Goal: Task Accomplishment & Management: Manage account settings

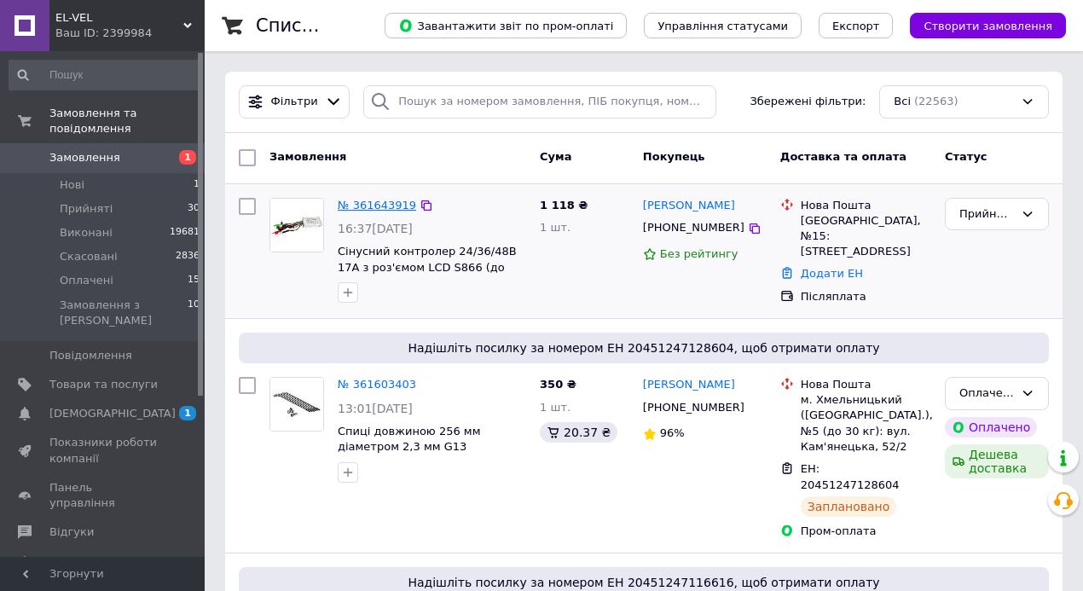
click at [385, 206] on link "№ 361643919" at bounding box center [377, 205] width 78 height 13
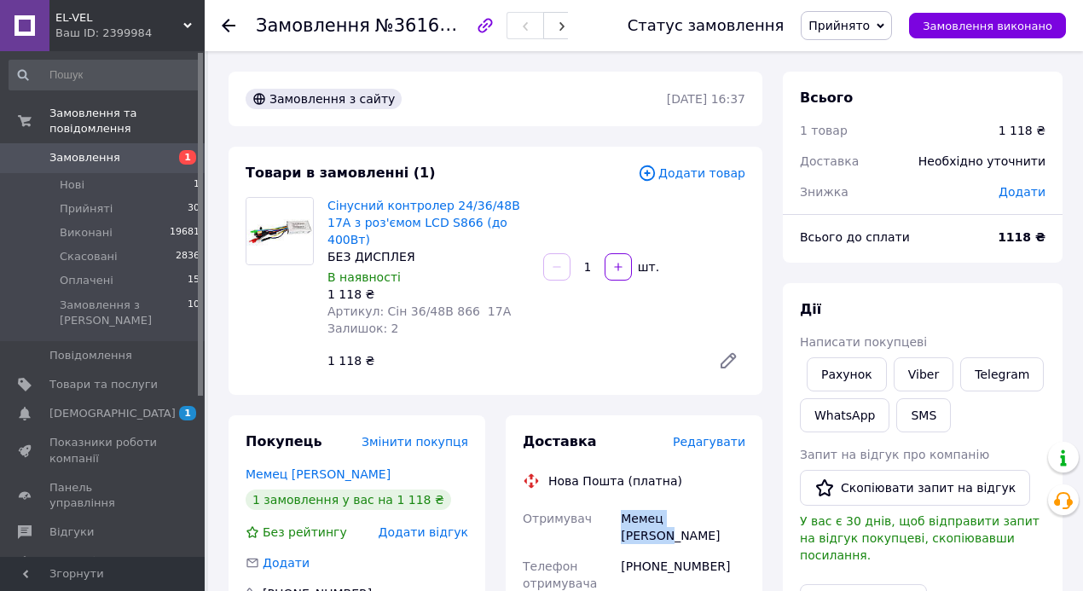
drag, startPoint x: 619, startPoint y: 502, endPoint x: 717, endPoint y: 500, distance: 98.1
click at [717, 503] on div "Мемец Татьяна" at bounding box center [683, 527] width 131 height 48
copy div "Мемец Татьяна"
drag, startPoint x: 420, startPoint y: 21, endPoint x: 463, endPoint y: 27, distance: 43.9
click at [463, 27] on span "№361643919" at bounding box center [435, 25] width 121 height 21
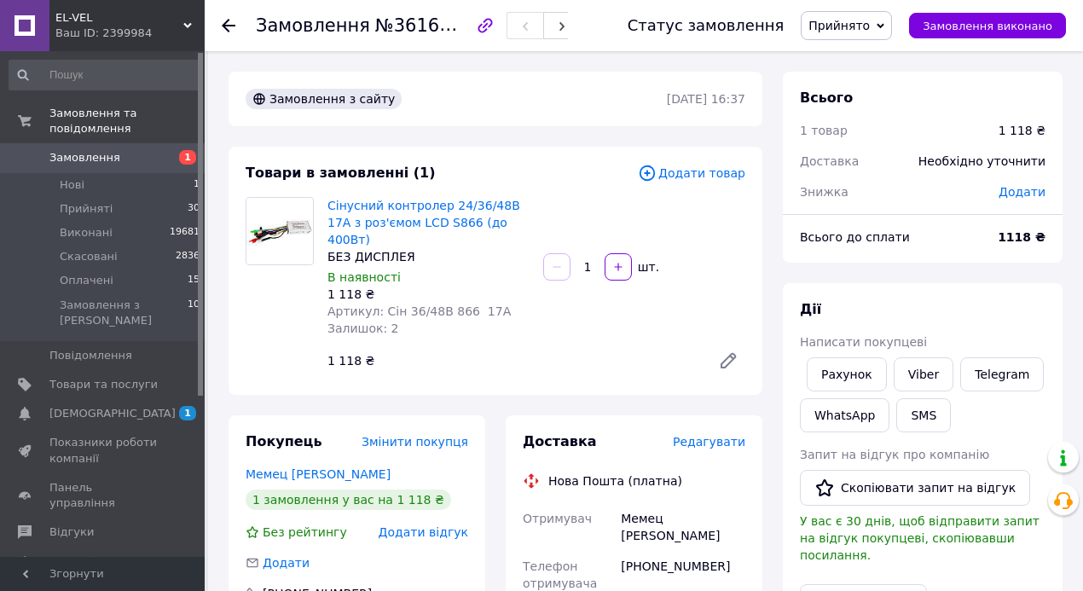
copy span "43919"
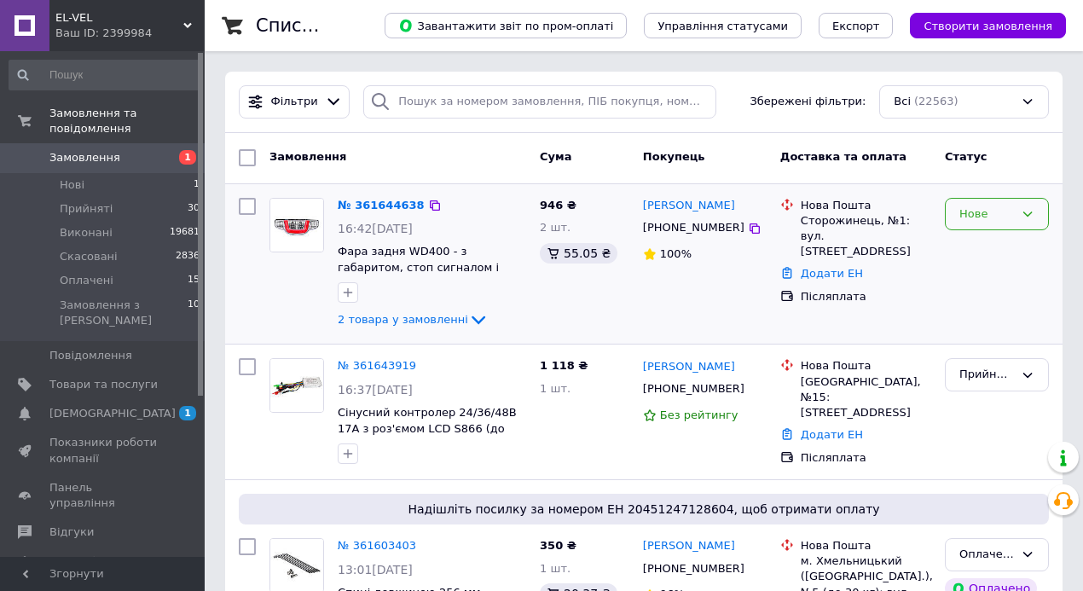
click at [1030, 209] on icon at bounding box center [1028, 214] width 14 height 14
click at [1001, 244] on li "Прийнято" at bounding box center [997, 250] width 102 height 32
click at [748, 391] on icon at bounding box center [755, 390] width 14 height 14
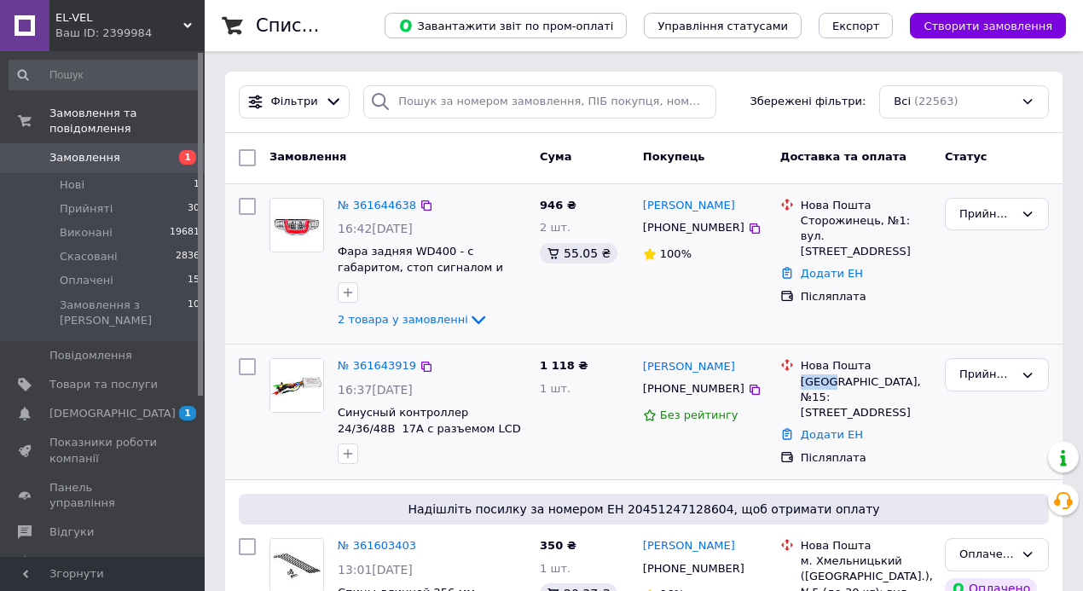
drag, startPoint x: 831, startPoint y: 380, endPoint x: 799, endPoint y: 383, distance: 32.6
click at [799, 383] on div "Нова Пошта Одеса, №15: Тираспольське шосе, 2" at bounding box center [866, 389] width 137 height 62
copy div "Одеса"
click at [823, 428] on link "Додати ЕН" at bounding box center [832, 434] width 62 height 13
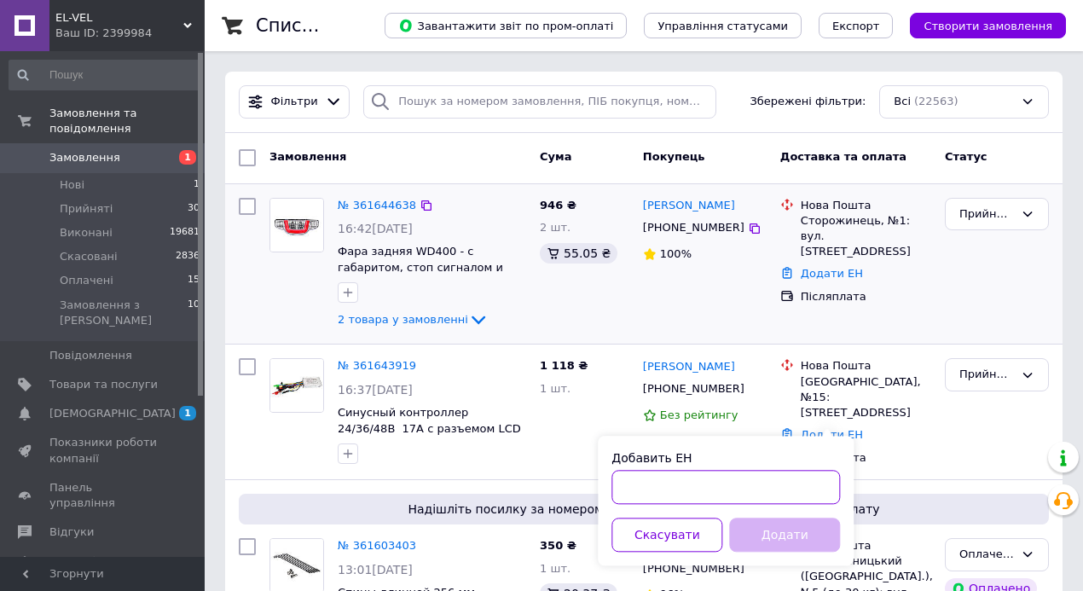
click at [775, 483] on input "Добавить ЕН" at bounding box center [726, 487] width 229 height 34
paste input "20451247367351"
type input "20451247367351"
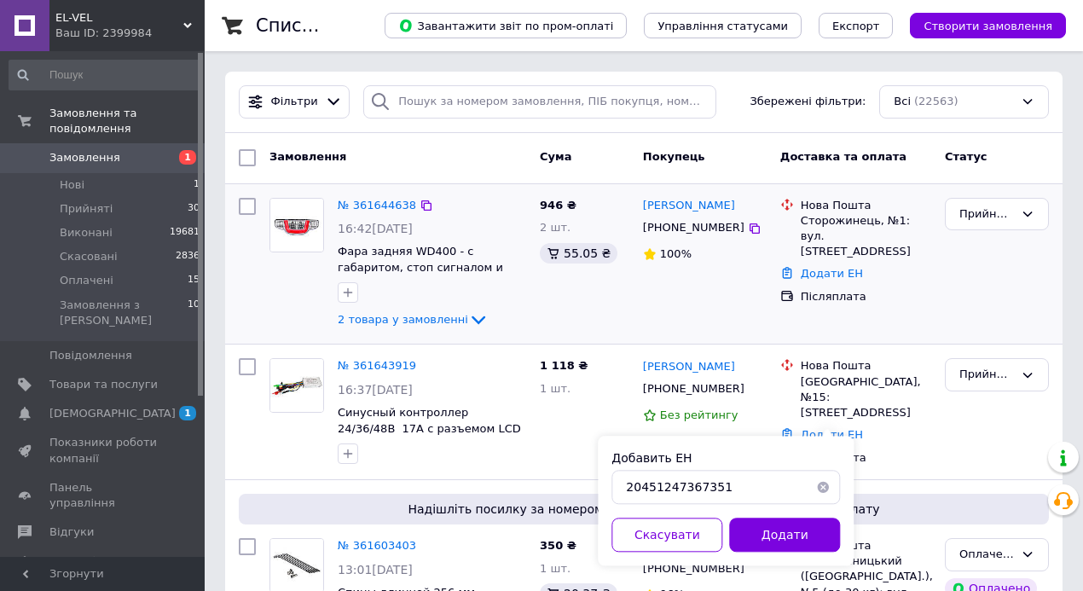
click at [775, 543] on button "Додати" at bounding box center [784, 535] width 111 height 34
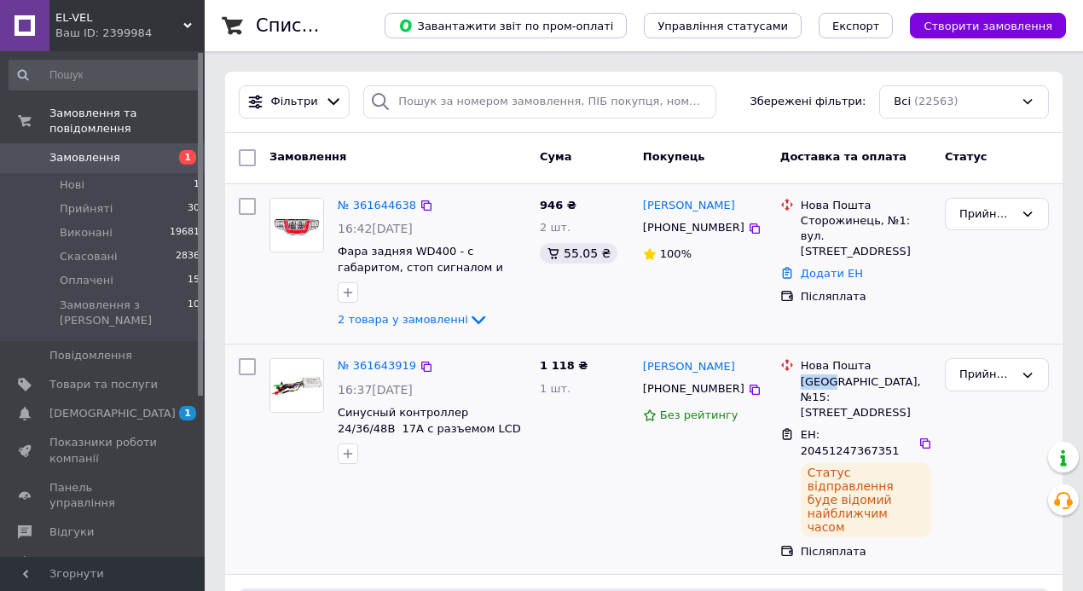
drag, startPoint x: 831, startPoint y: 382, endPoint x: 799, endPoint y: 385, distance: 31.7
click at [799, 385] on div "Нова Пошта Одеса, №15: Тираспольське шосе, 2" at bounding box center [866, 389] width 137 height 62
copy div "Одеса"
click at [750, 394] on icon at bounding box center [755, 390] width 10 height 10
click at [919, 437] on icon at bounding box center [926, 444] width 14 height 14
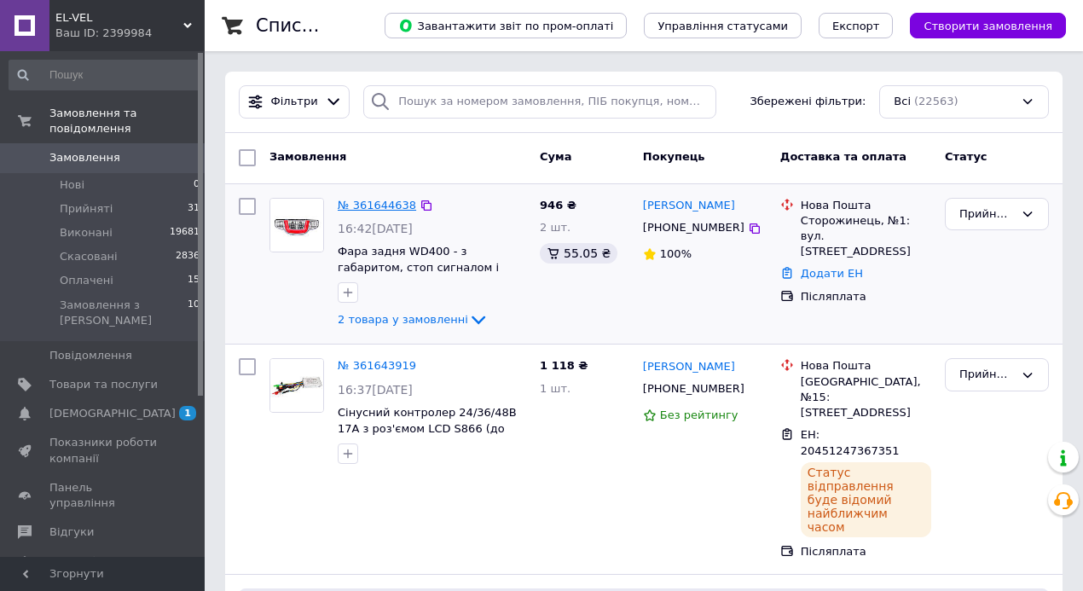
click at [376, 206] on link "№ 361644638" at bounding box center [377, 205] width 78 height 13
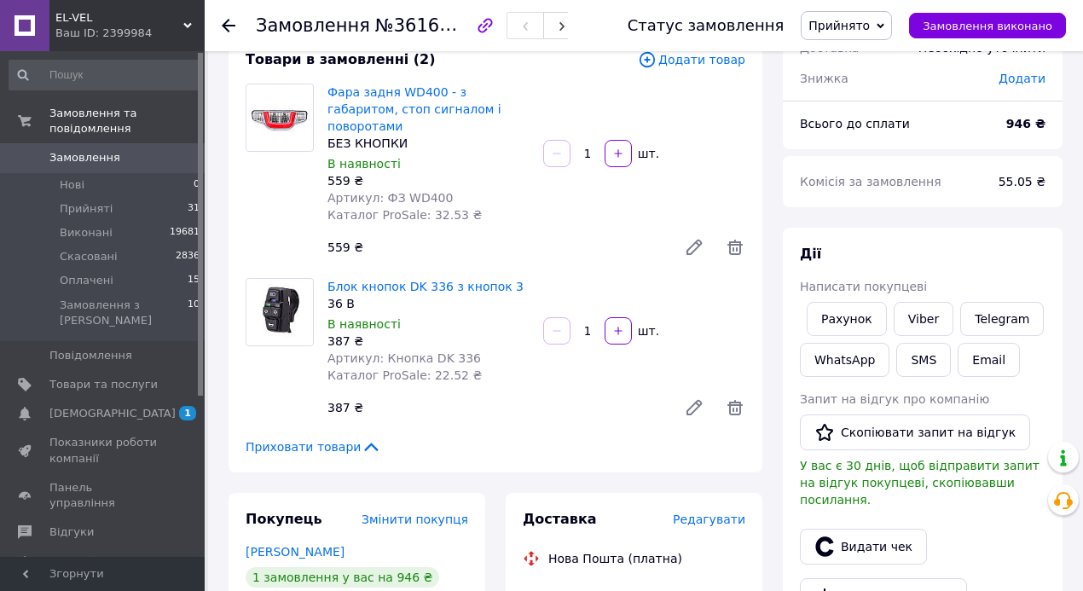
scroll to position [171, 0]
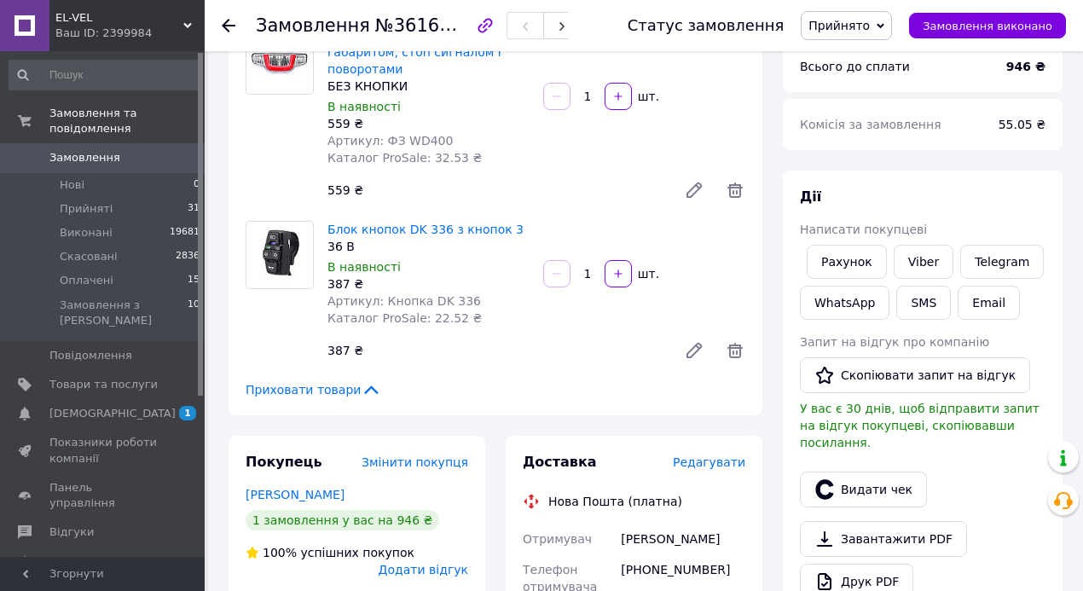
drag, startPoint x: 613, startPoint y: 520, endPoint x: 771, endPoint y: 520, distance: 158.7
copy div "Отримувач Глебський Олександр"
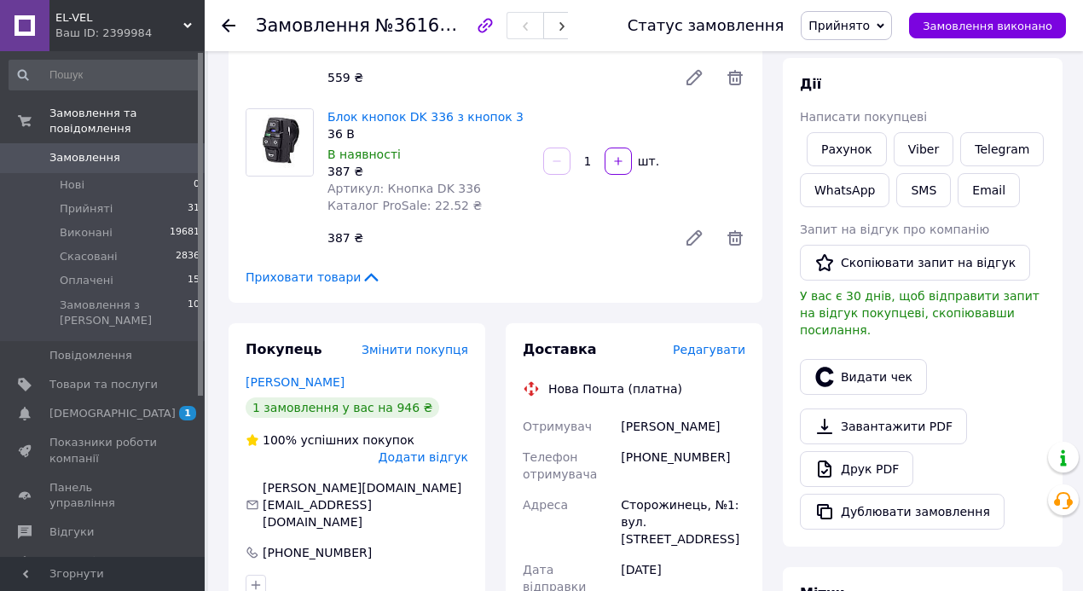
scroll to position [284, 0]
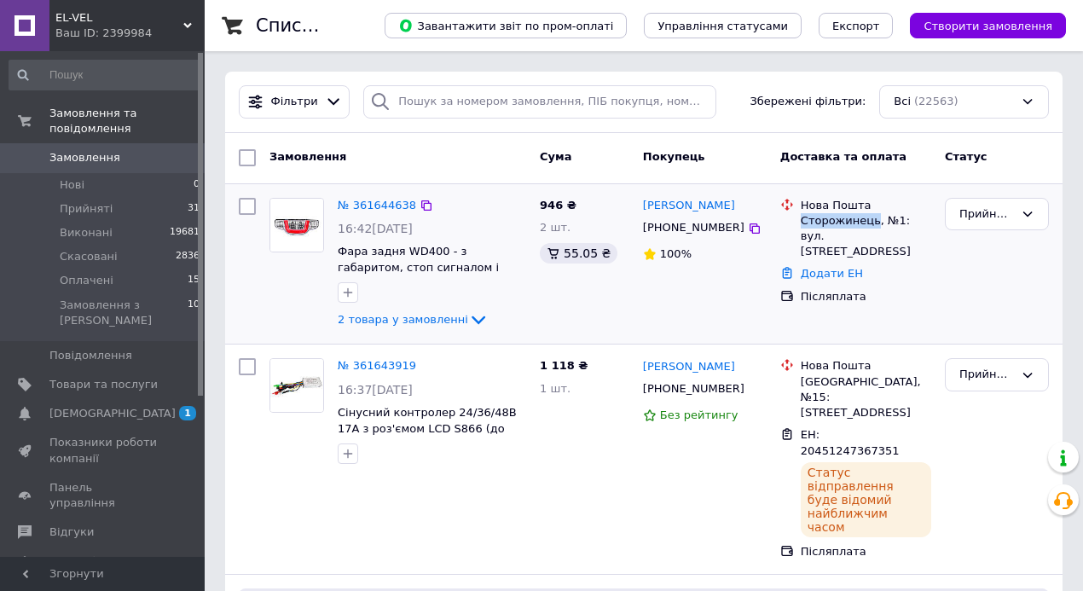
drag, startPoint x: 870, startPoint y: 220, endPoint x: 802, endPoint y: 220, distance: 68.2
click at [802, 220] on div "Сторожинець, №1: вул. [STREET_ADDRESS]" at bounding box center [866, 236] width 131 height 47
copy div "Сторожинець"
click at [748, 229] on icon at bounding box center [755, 229] width 14 height 14
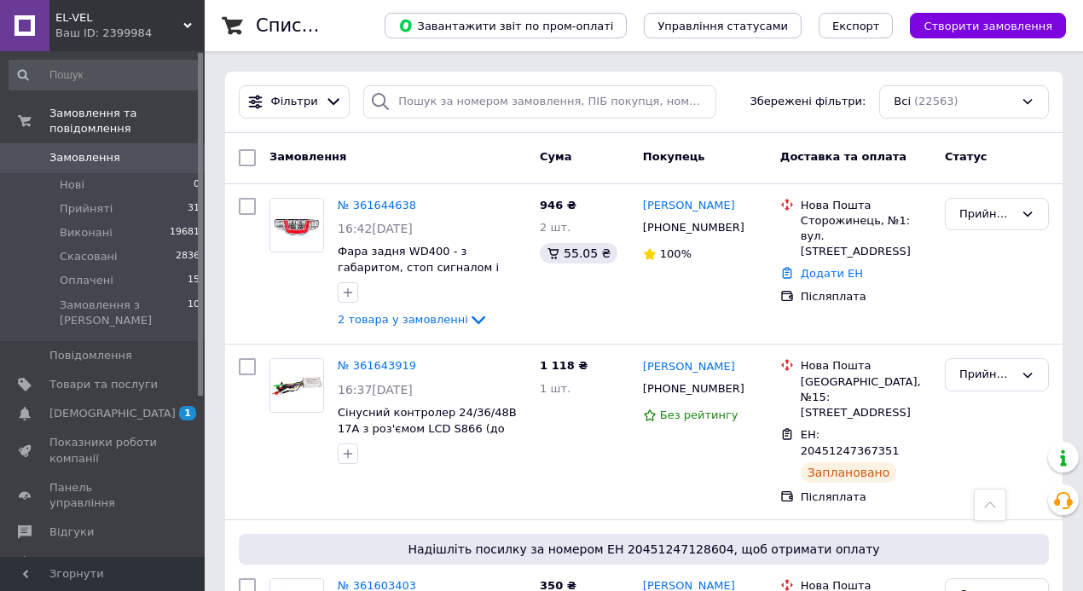
scroll to position [5153, 0]
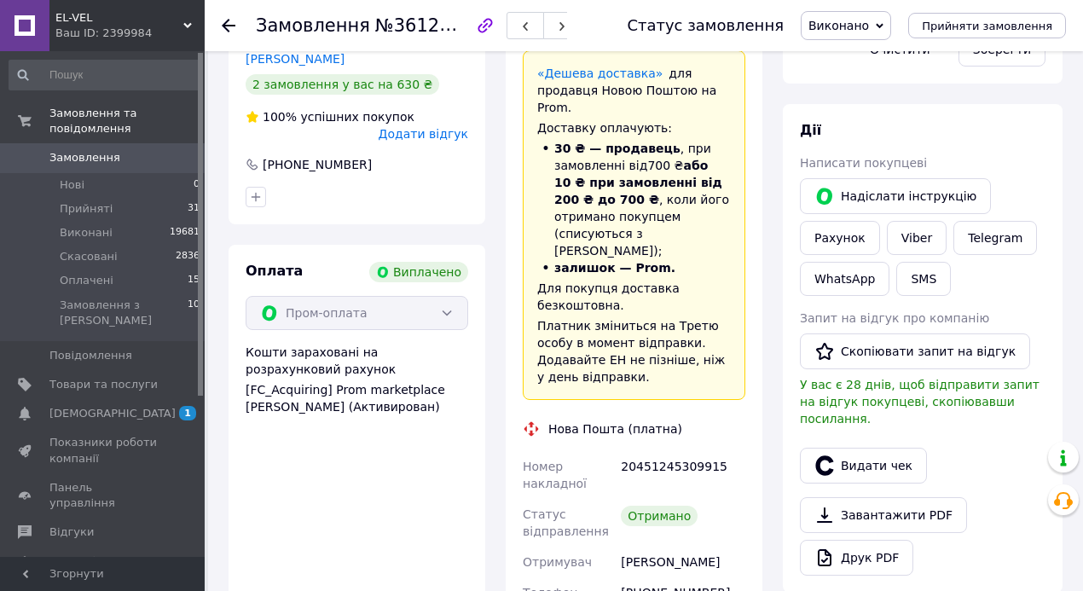
scroll to position [196, 0]
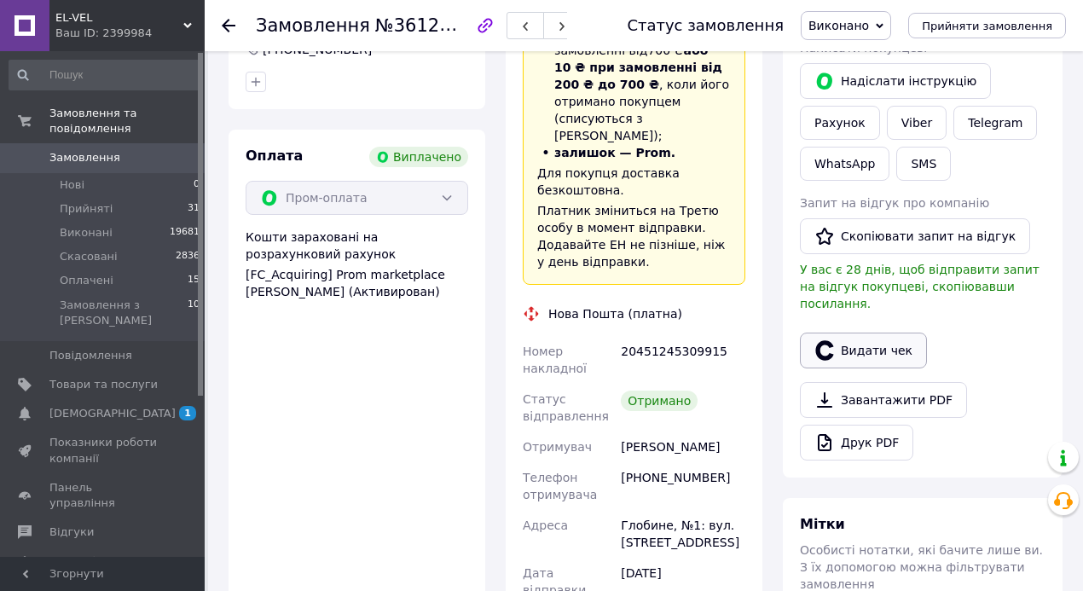
click at [857, 333] on button "Видати чек" at bounding box center [863, 351] width 127 height 36
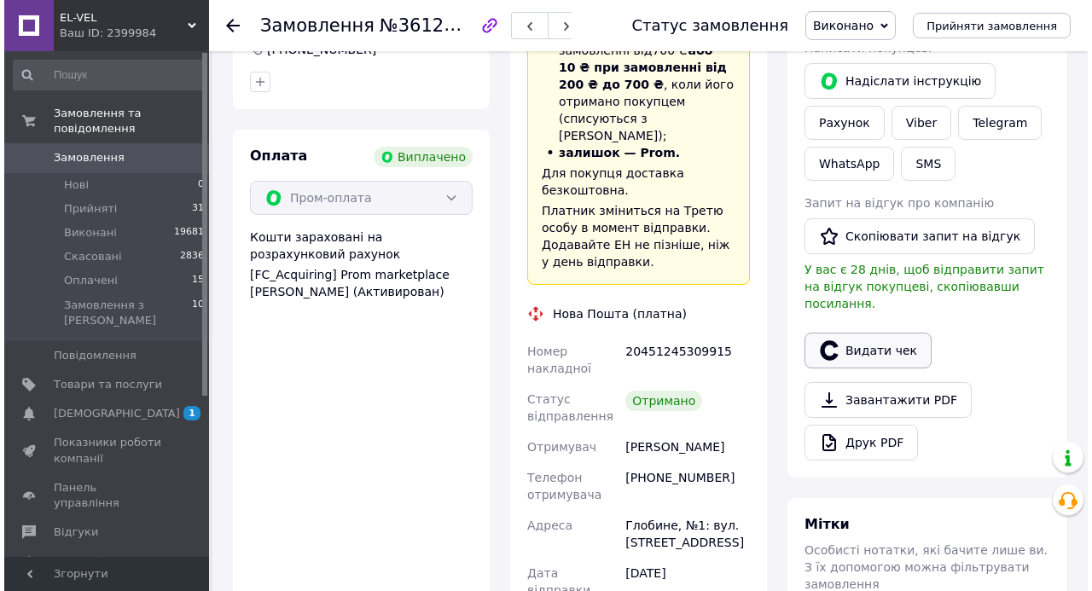
scroll to position [551, 0]
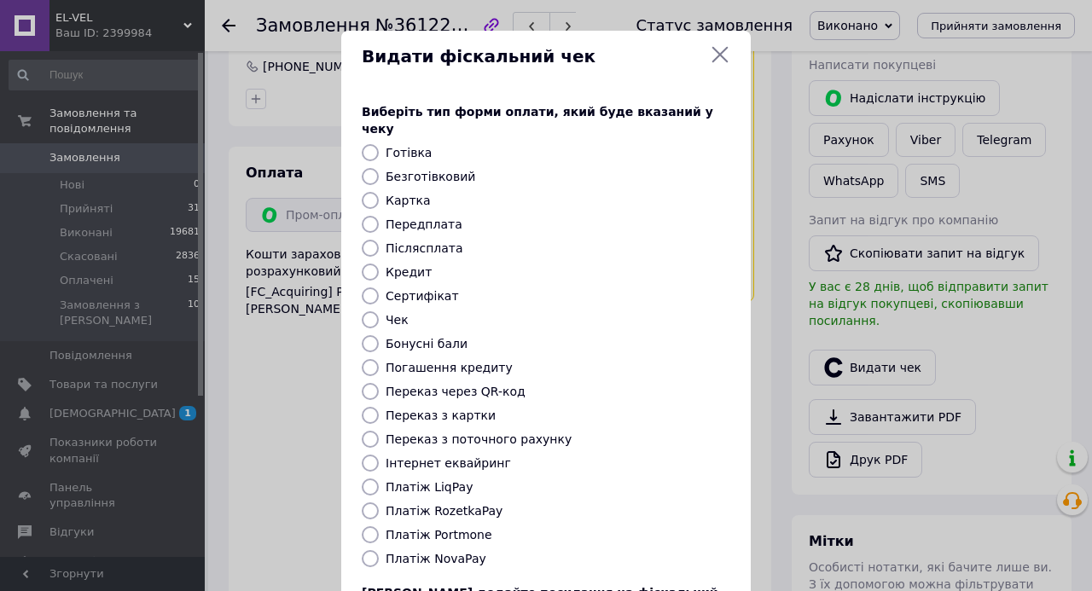
click at [374, 455] on input "Інтернет еквайринг" at bounding box center [370, 463] width 17 height 17
radio input "true"
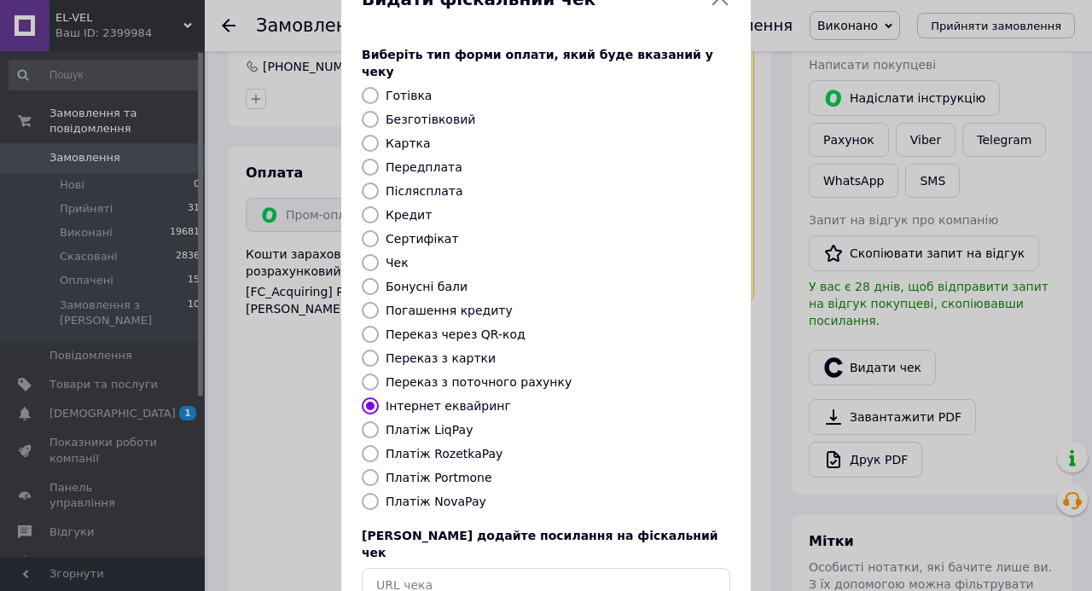
scroll to position [141, 0]
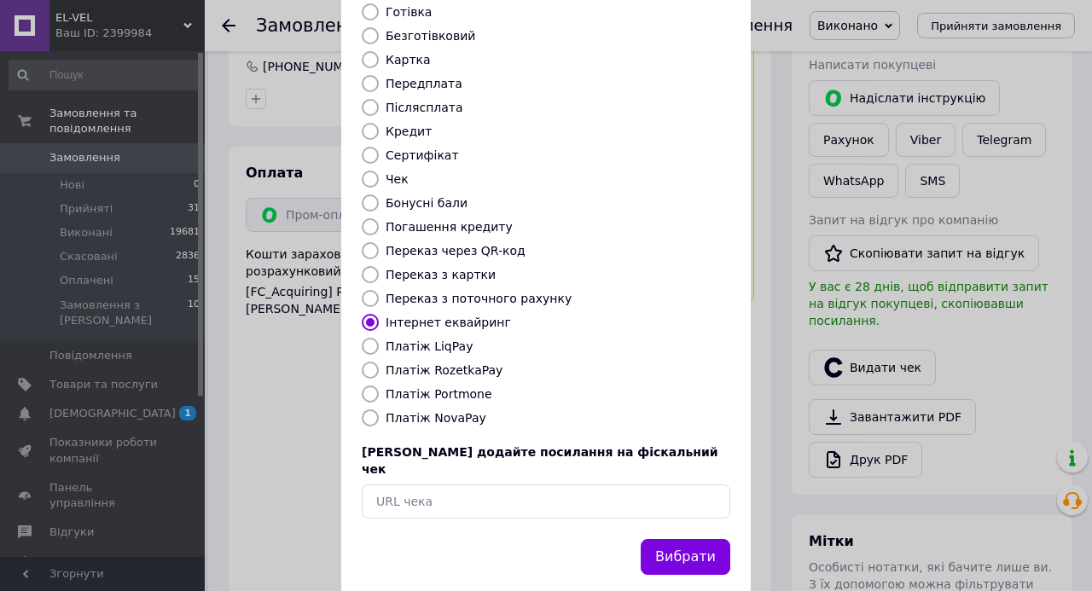
click at [682, 539] on button "Вибрати" at bounding box center [686, 557] width 90 height 37
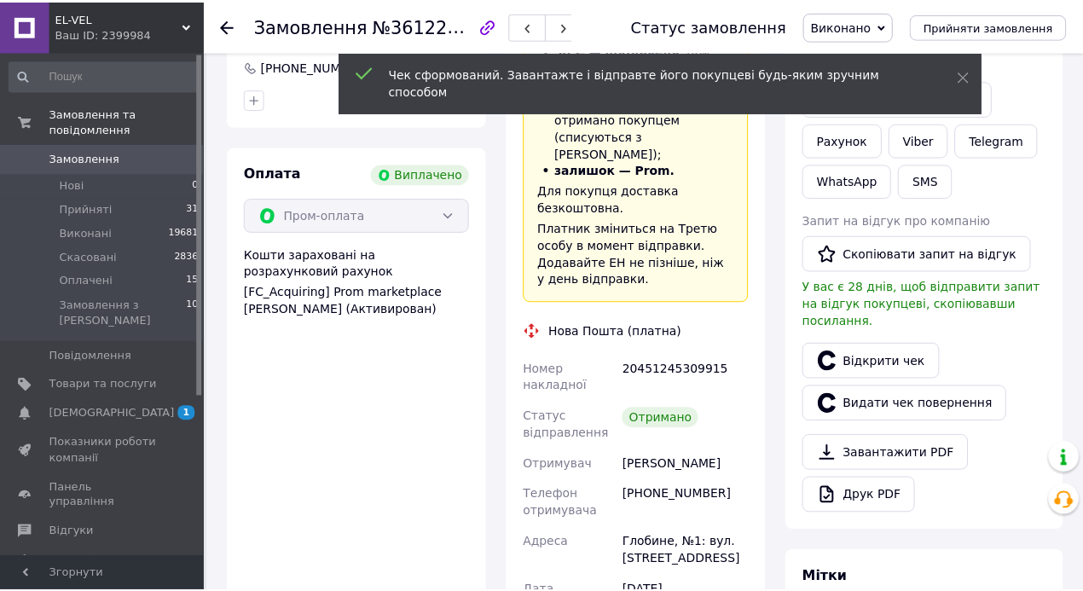
scroll to position [568, 0]
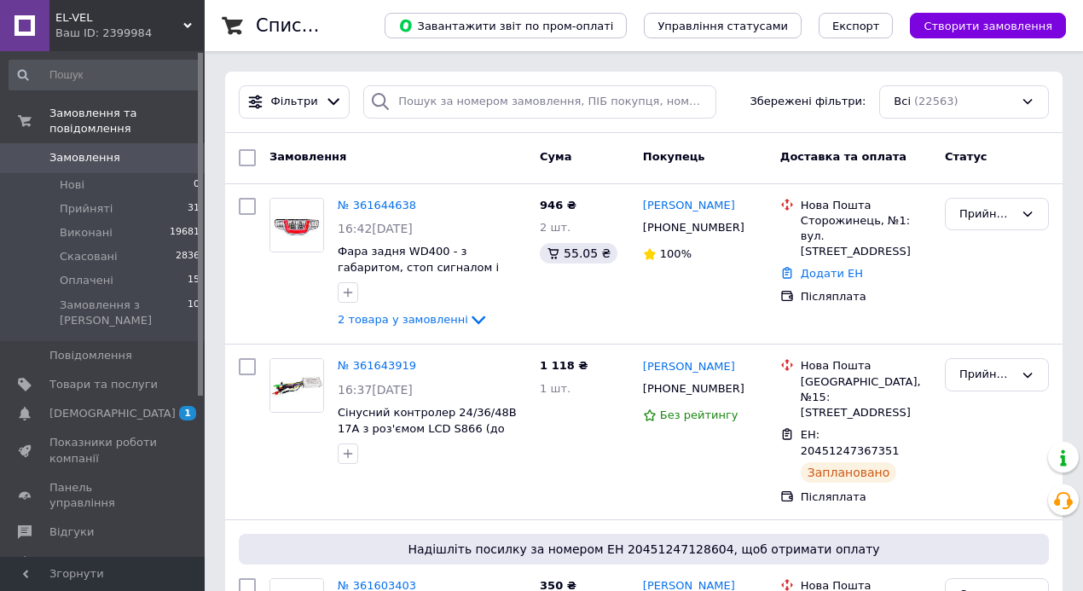
scroll to position [4035, 0]
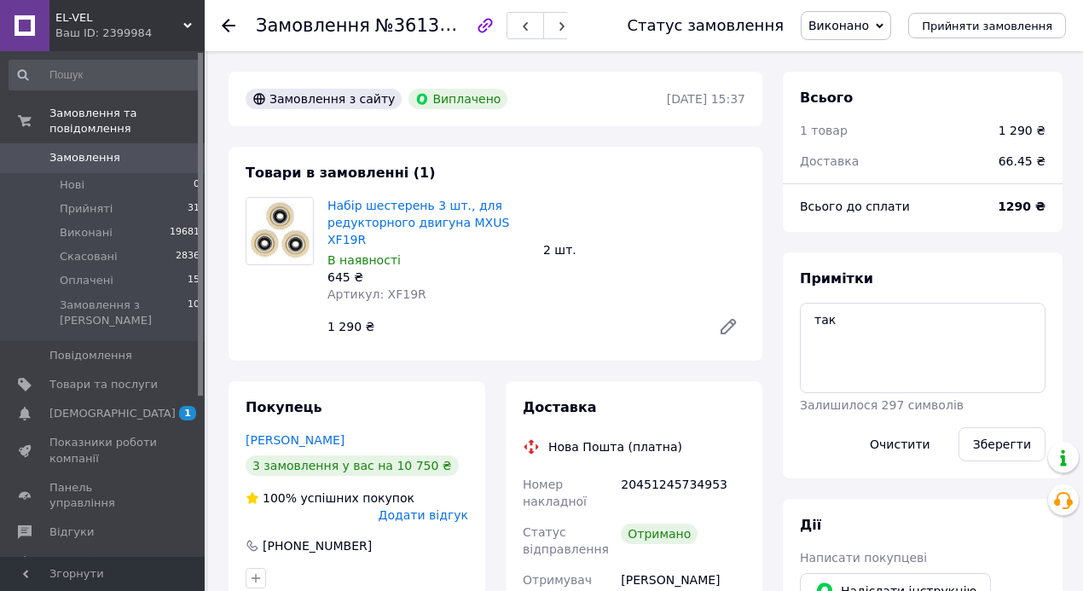
scroll to position [111, 0]
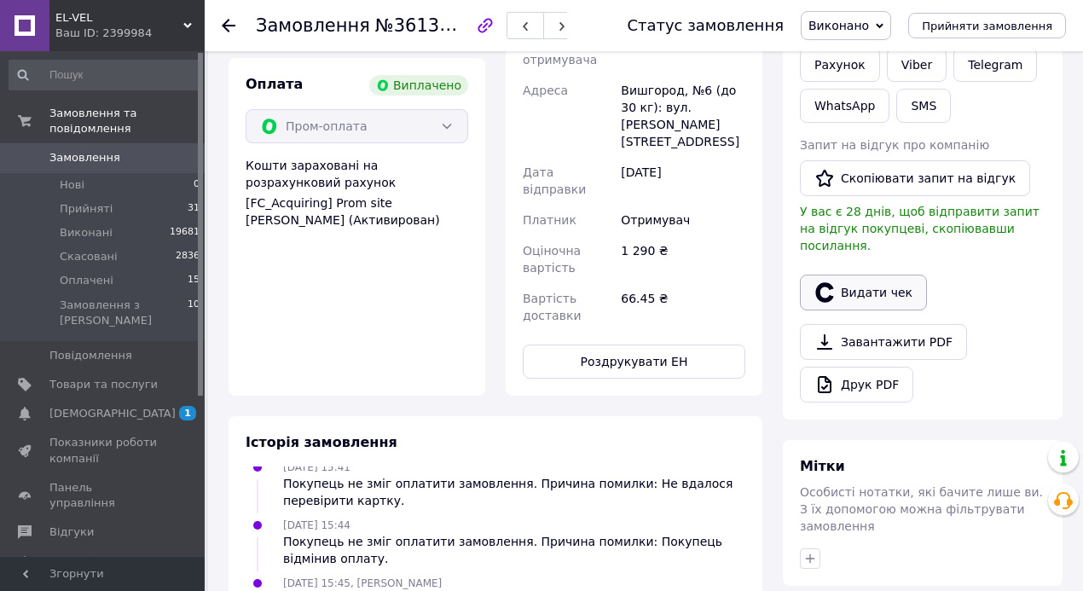
click at [857, 276] on button "Видати чек" at bounding box center [863, 293] width 127 height 36
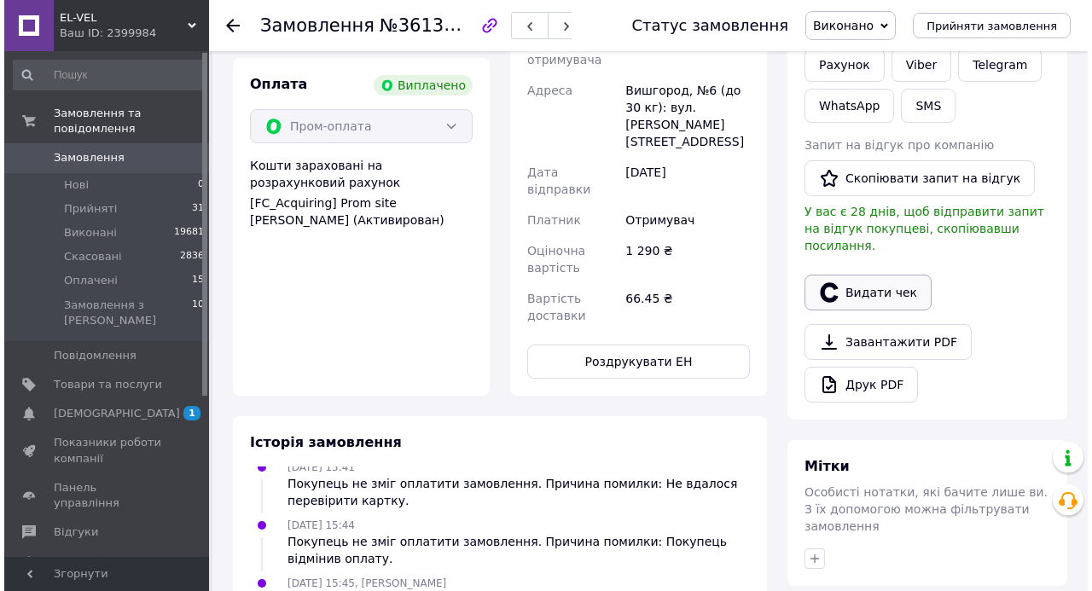
scroll to position [551, 0]
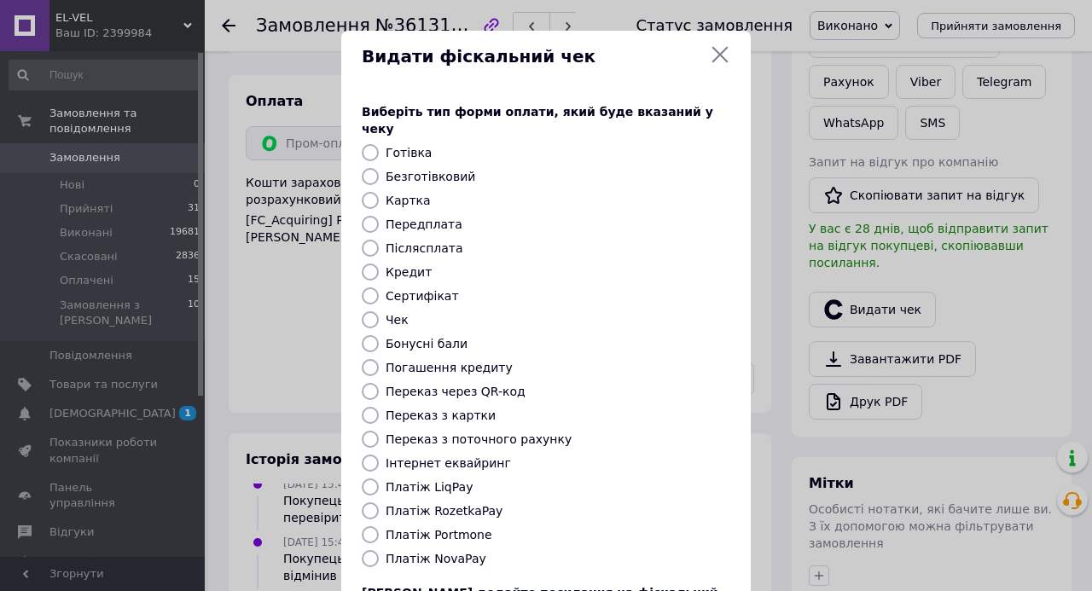
click at [368, 455] on input "Інтернет еквайринг" at bounding box center [370, 463] width 17 height 17
radio input "true"
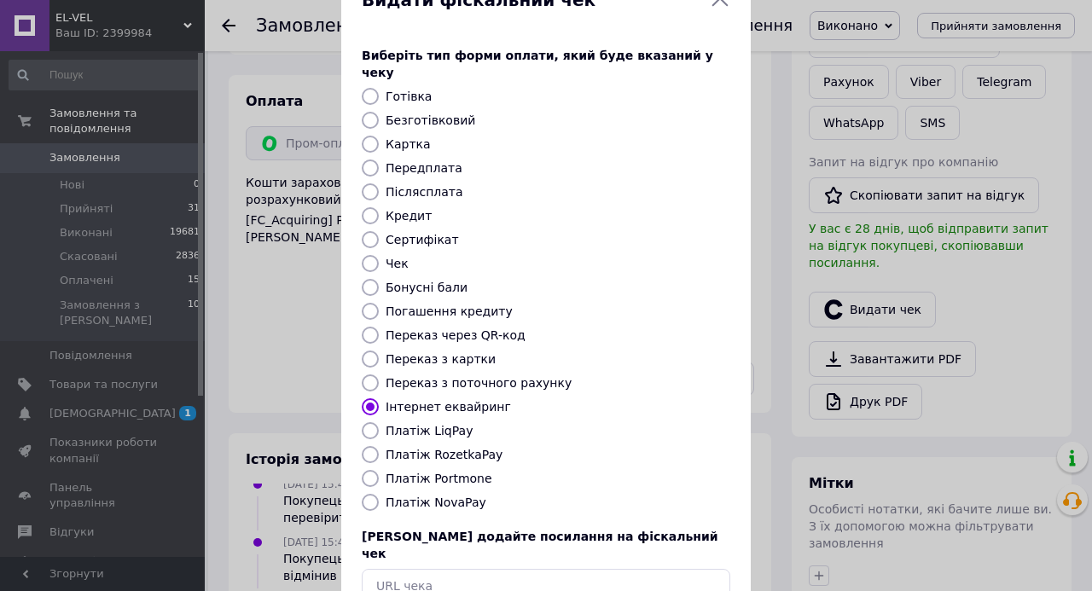
scroll to position [141, 0]
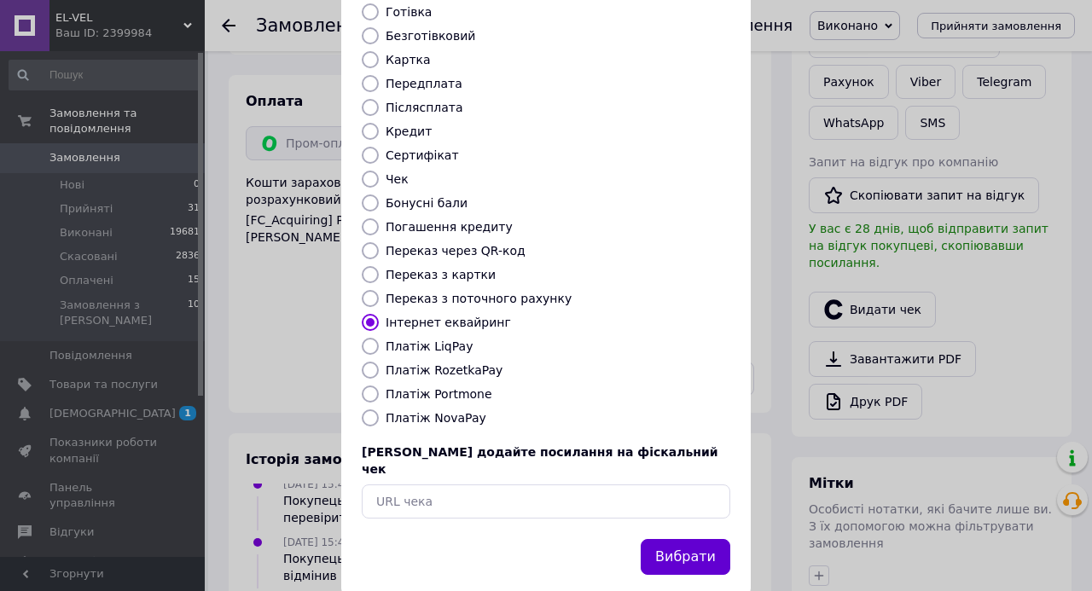
click at [706, 539] on button "Вибрати" at bounding box center [686, 557] width 90 height 37
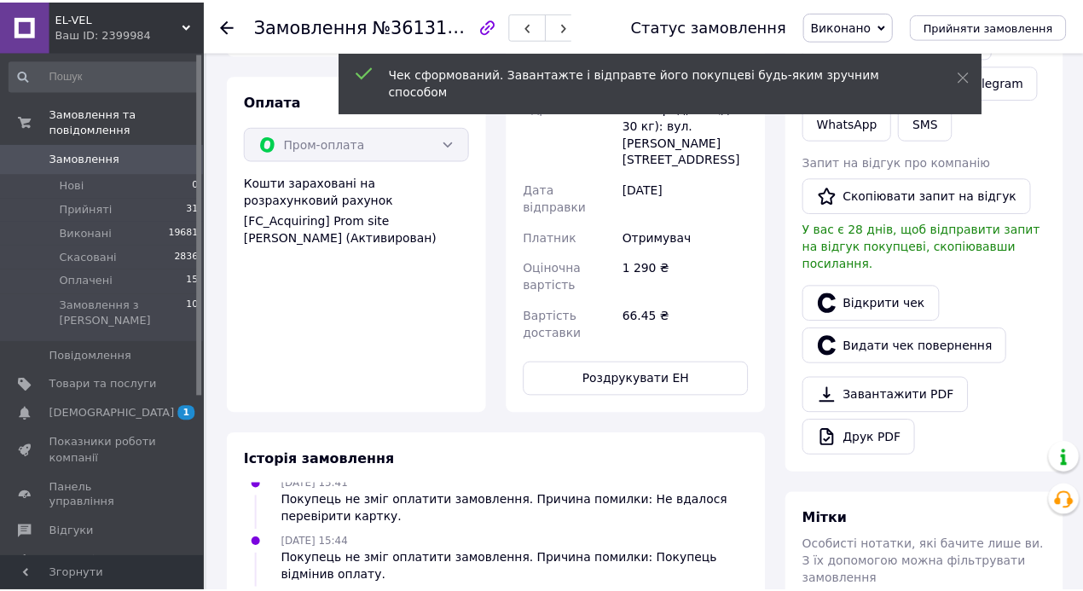
scroll to position [568, 0]
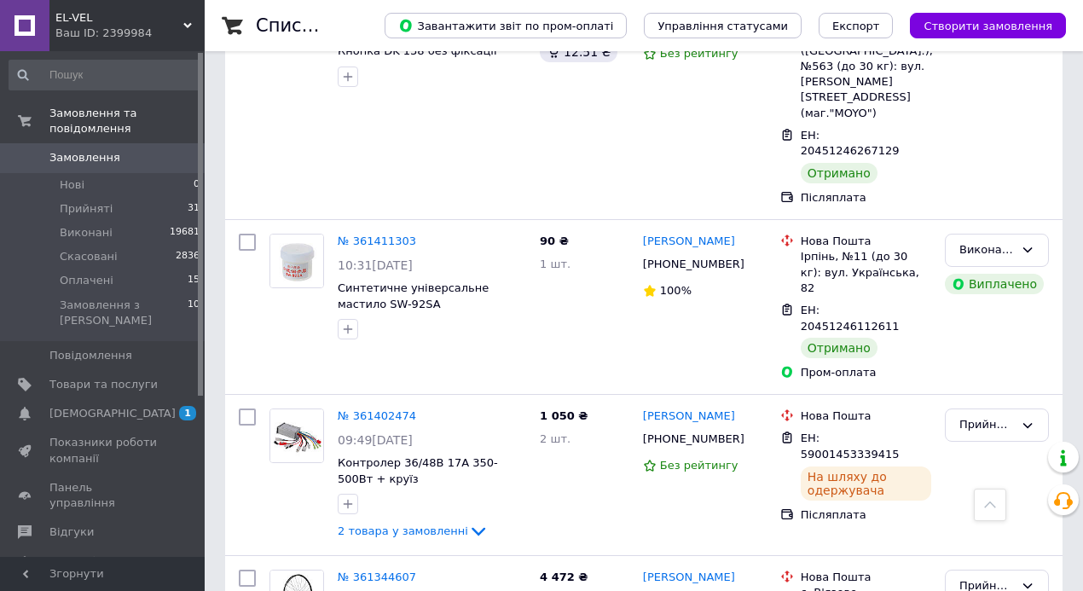
scroll to position [6632, 0]
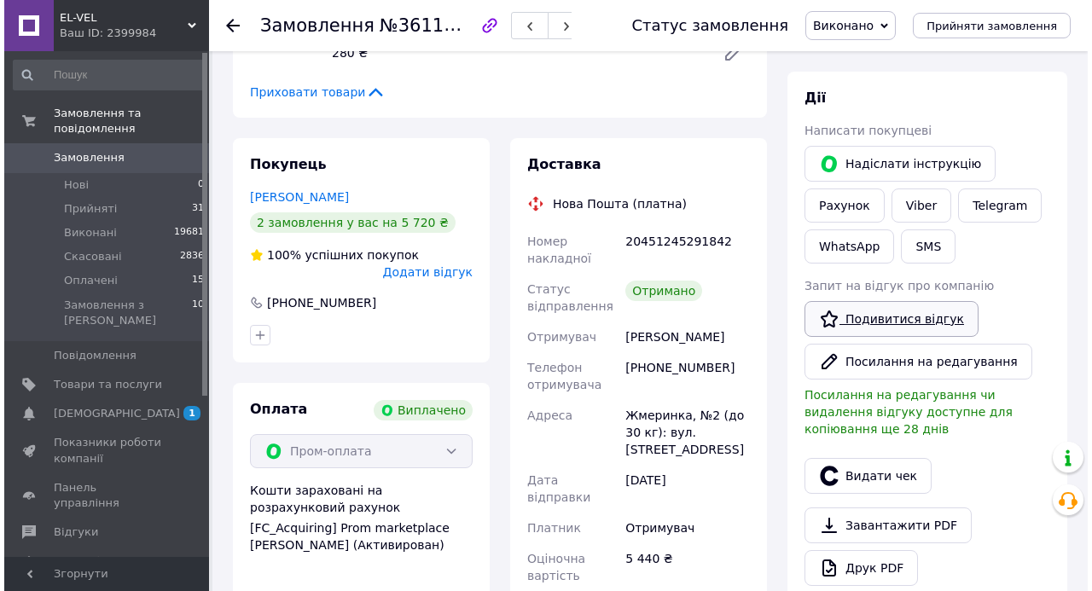
scroll to position [599, 0]
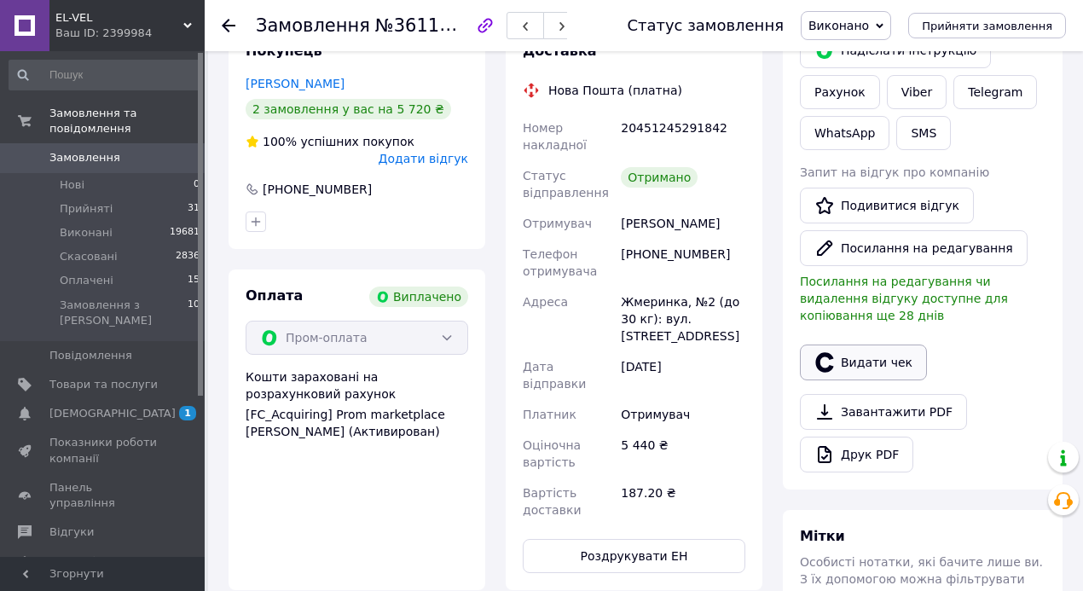
click at [865, 350] on button "Видати чек" at bounding box center [863, 363] width 127 height 36
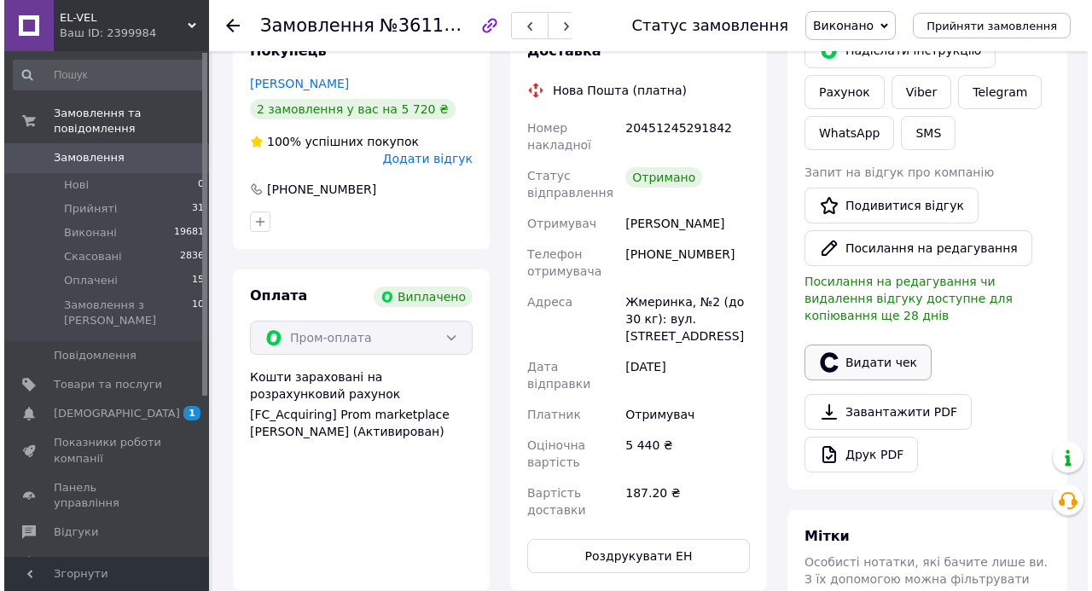
scroll to position [114, 0]
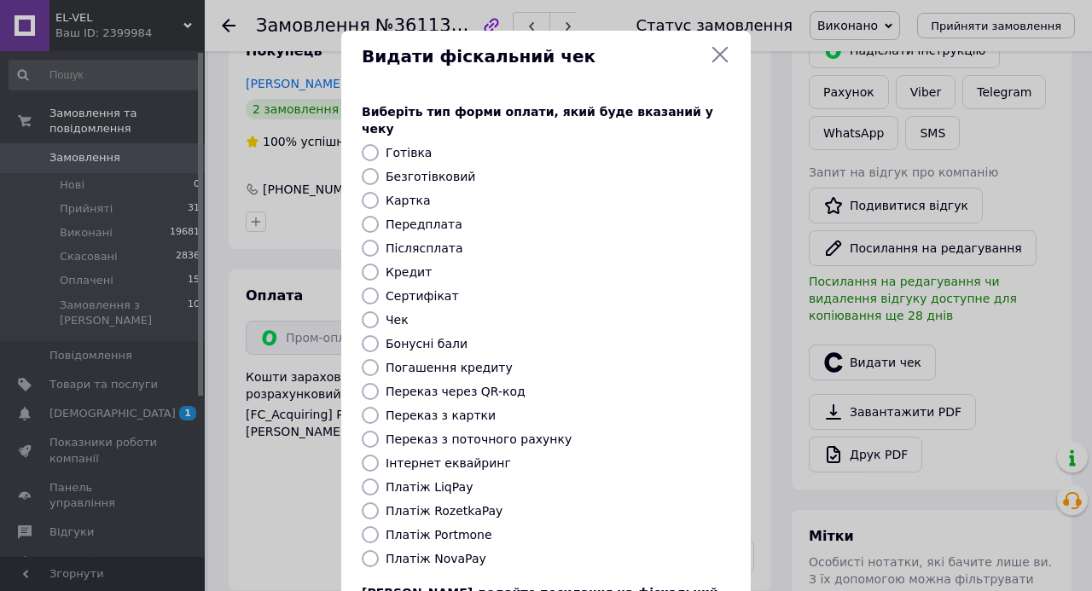
click at [364, 455] on input "Інтернет еквайринг" at bounding box center [370, 463] width 17 height 17
radio input "true"
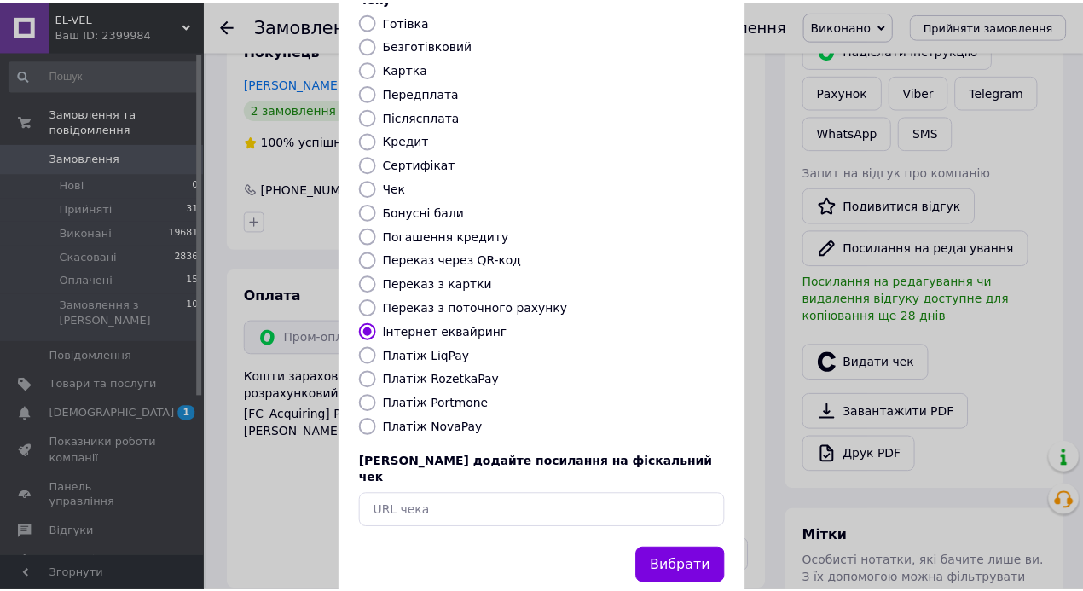
scroll to position [141, 0]
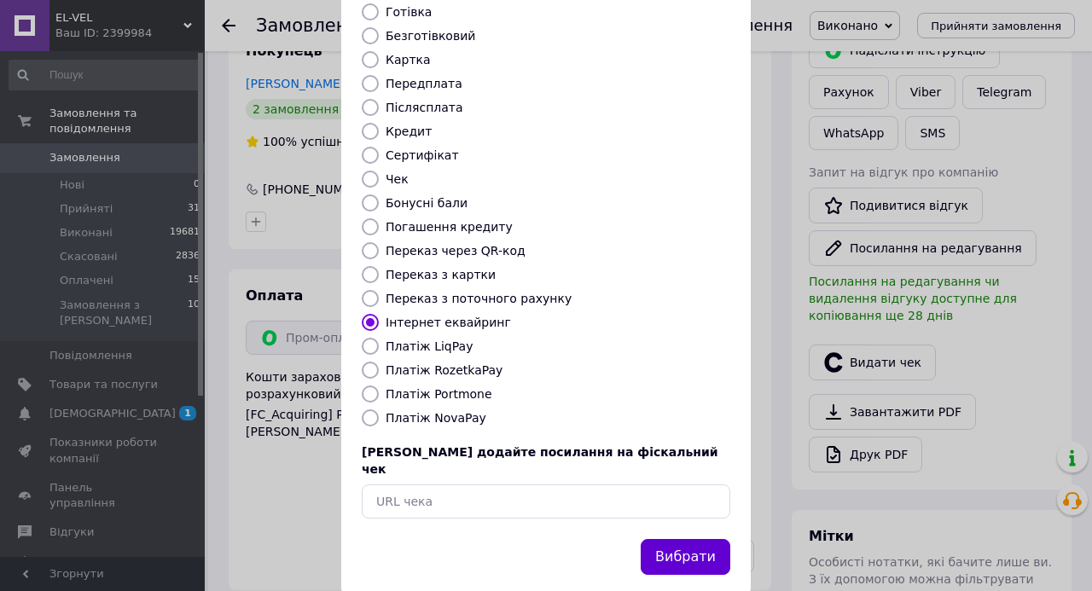
click at [694, 539] on button "Вибрати" at bounding box center [686, 557] width 90 height 37
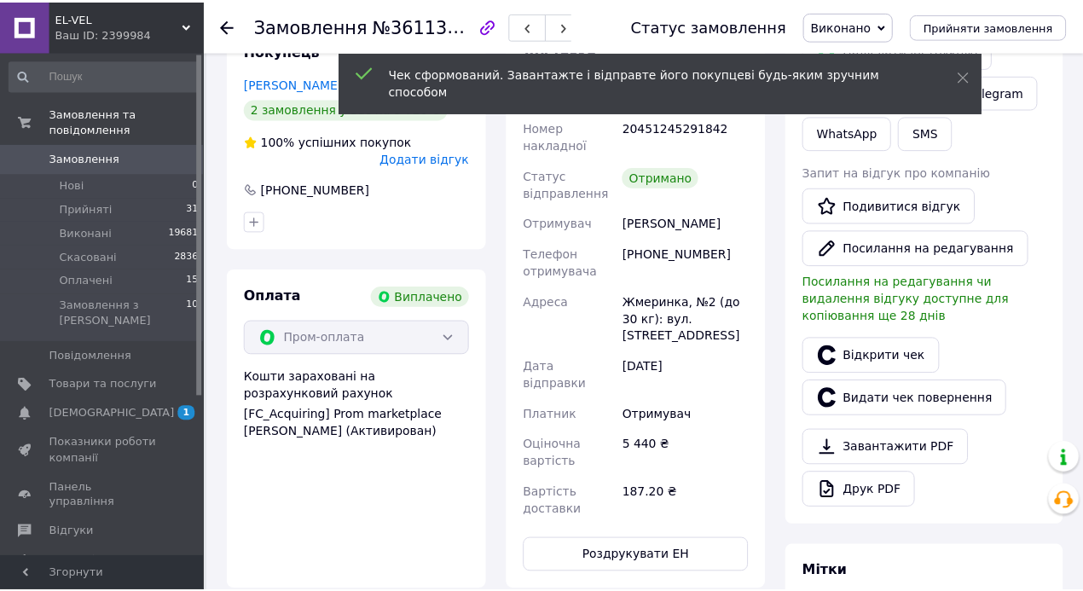
scroll to position [131, 0]
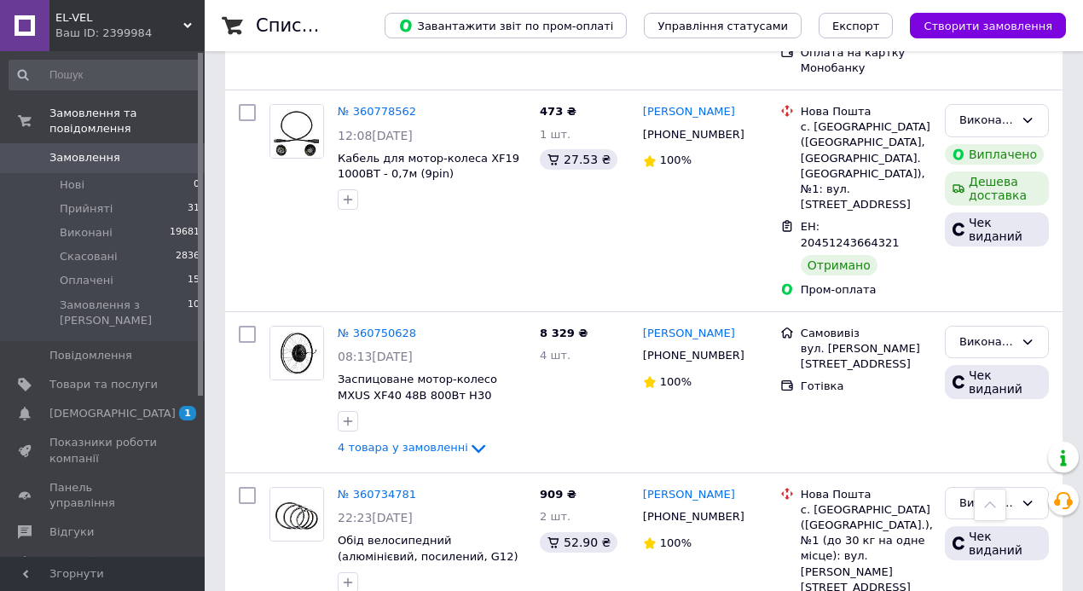
scroll to position [16180, 0]
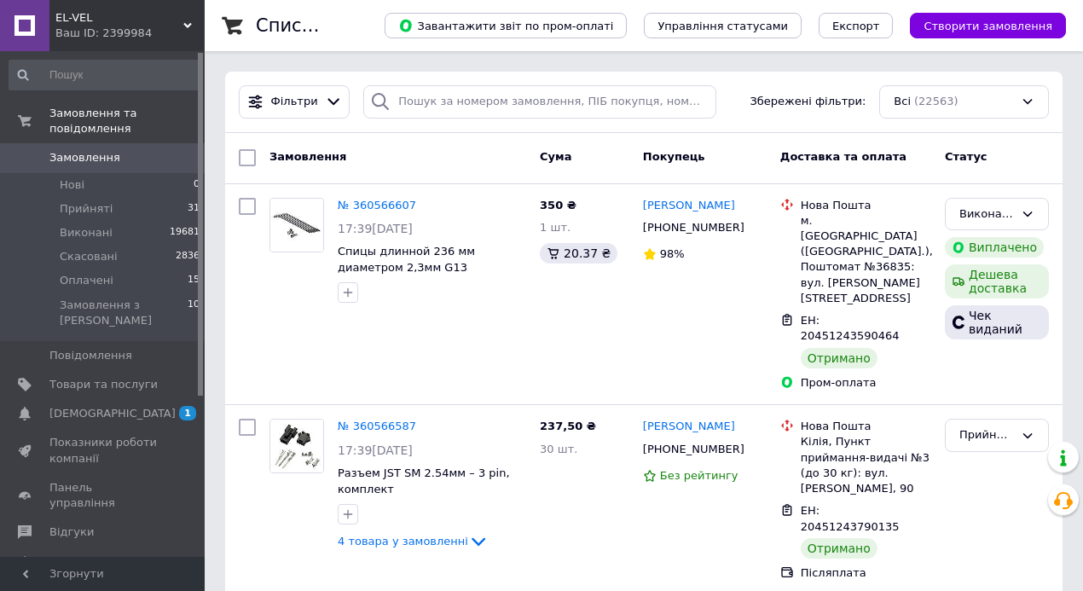
scroll to position [403, 0]
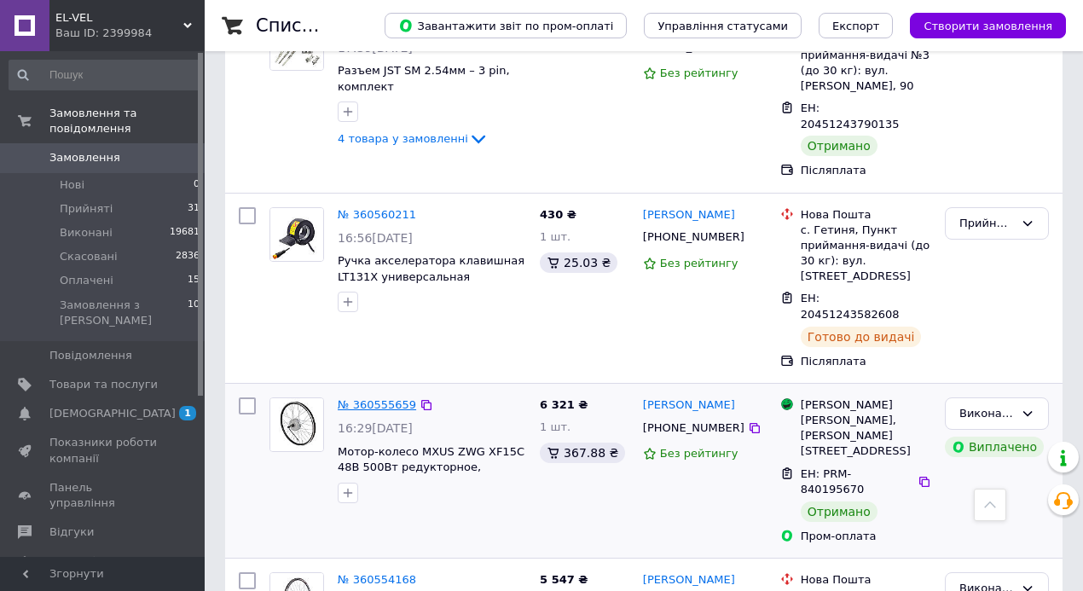
click at [384, 398] on link "№ 360555659" at bounding box center [377, 404] width 78 height 13
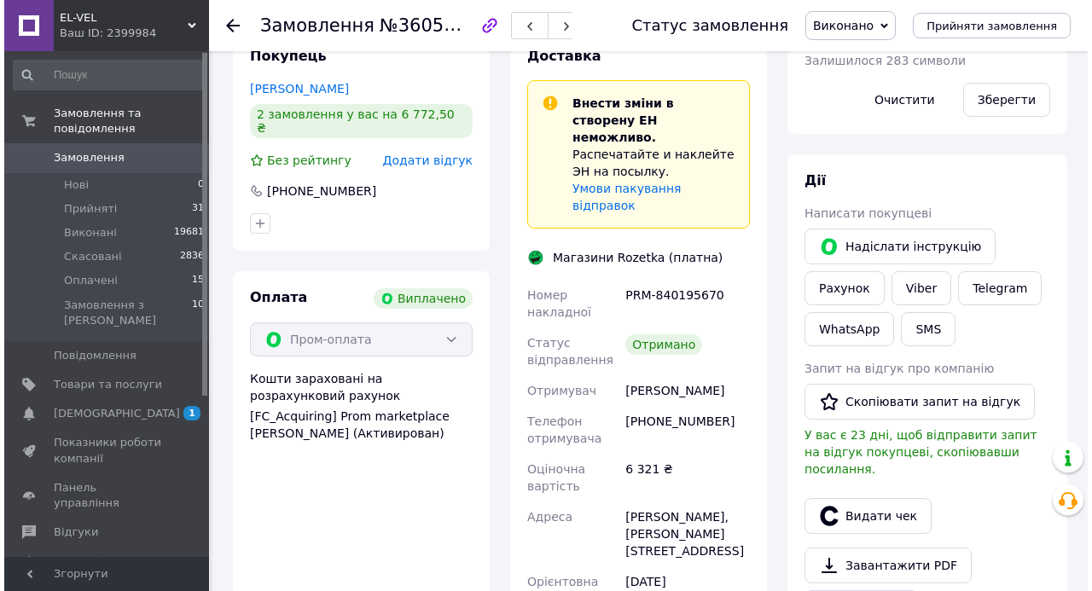
scroll to position [53, 0]
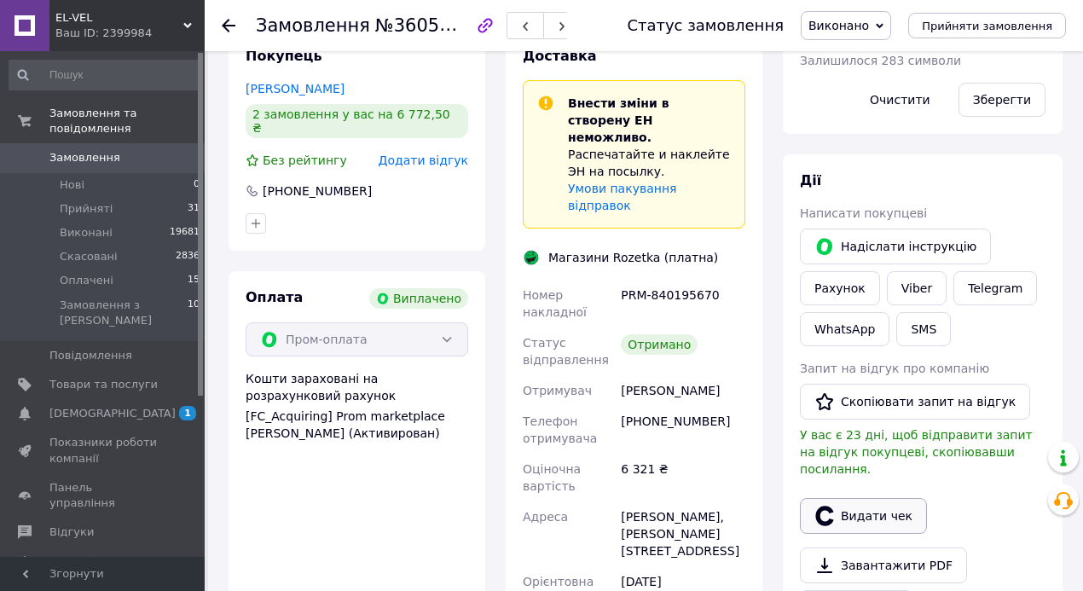
click at [869, 498] on button "Видати чек" at bounding box center [863, 516] width 127 height 36
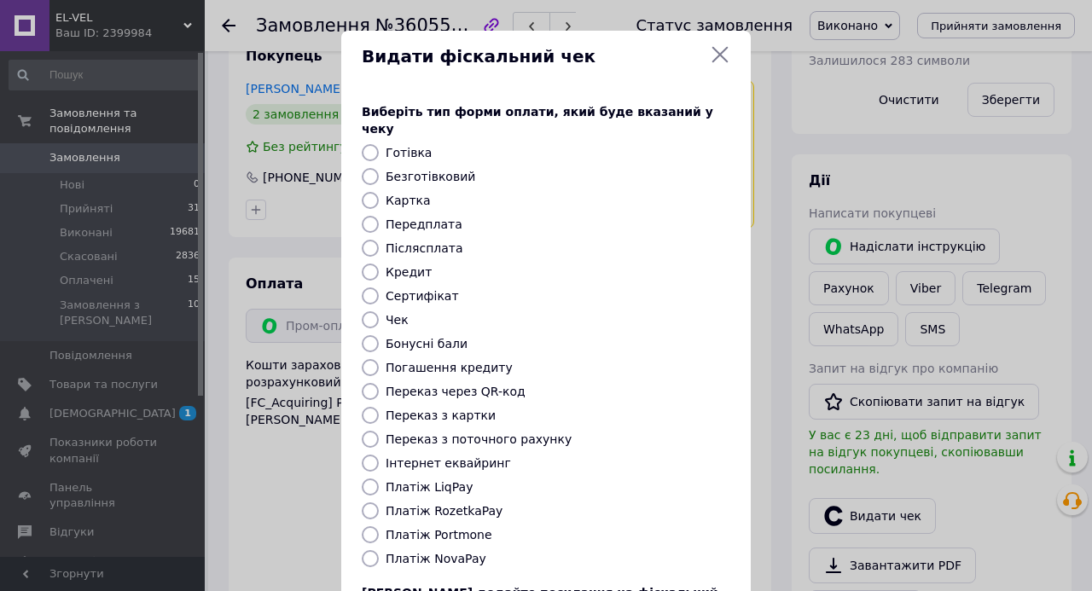
click at [369, 502] on input "Платіж RozetkaPay" at bounding box center [370, 510] width 17 height 17
radio input "true"
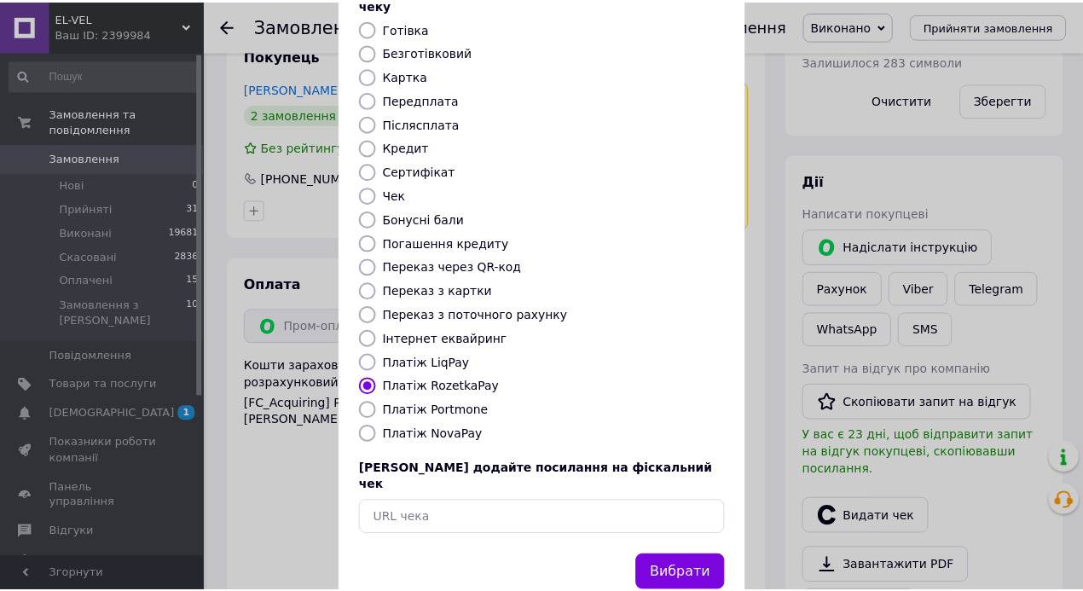
scroll to position [141, 0]
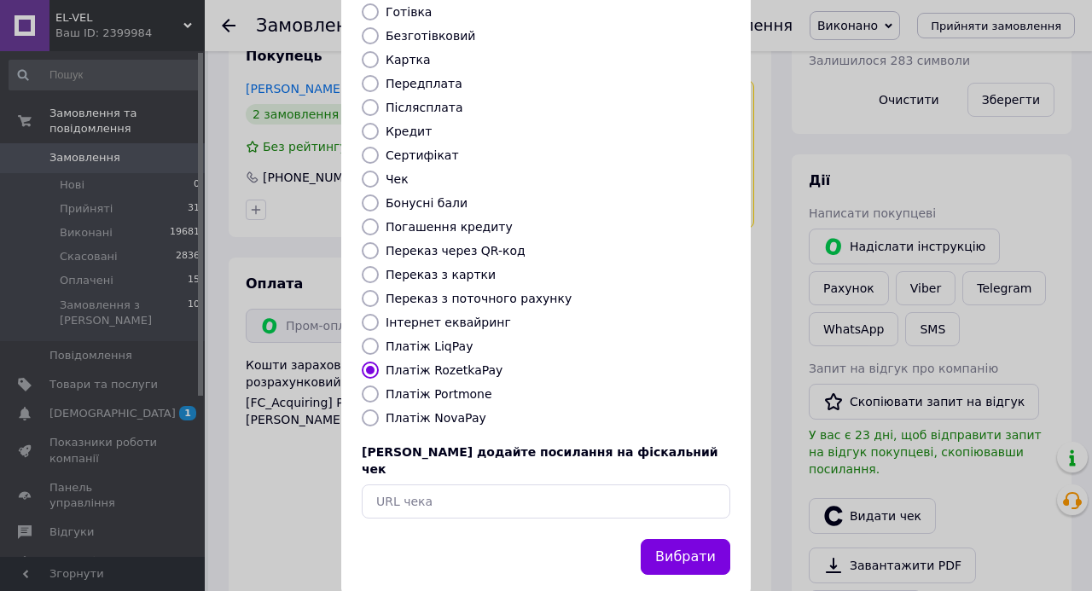
click at [671, 539] on button "Вибрати" at bounding box center [686, 557] width 90 height 37
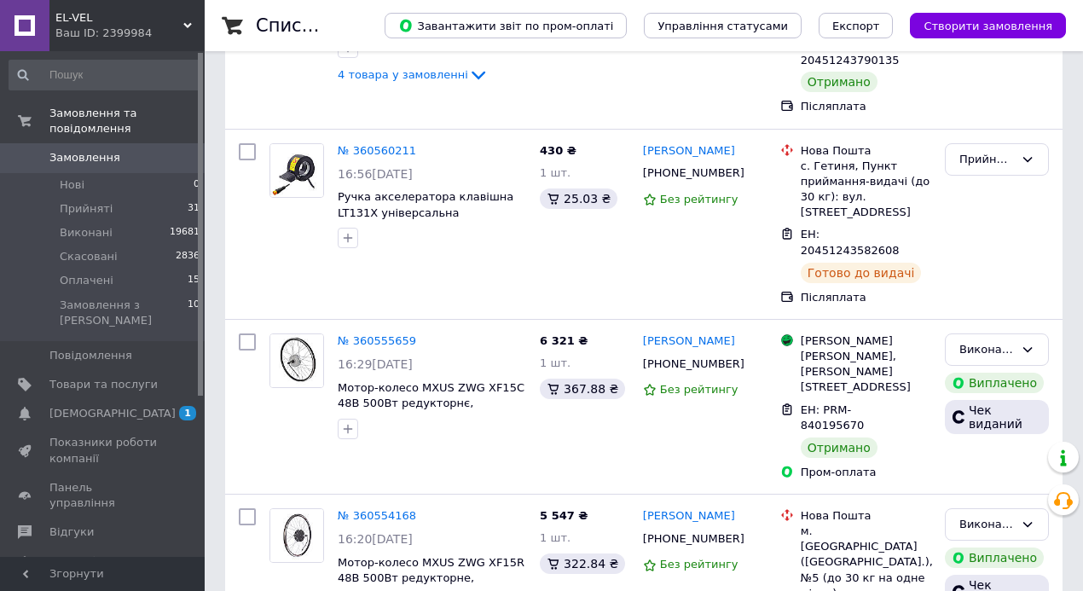
scroll to position [16145, 0]
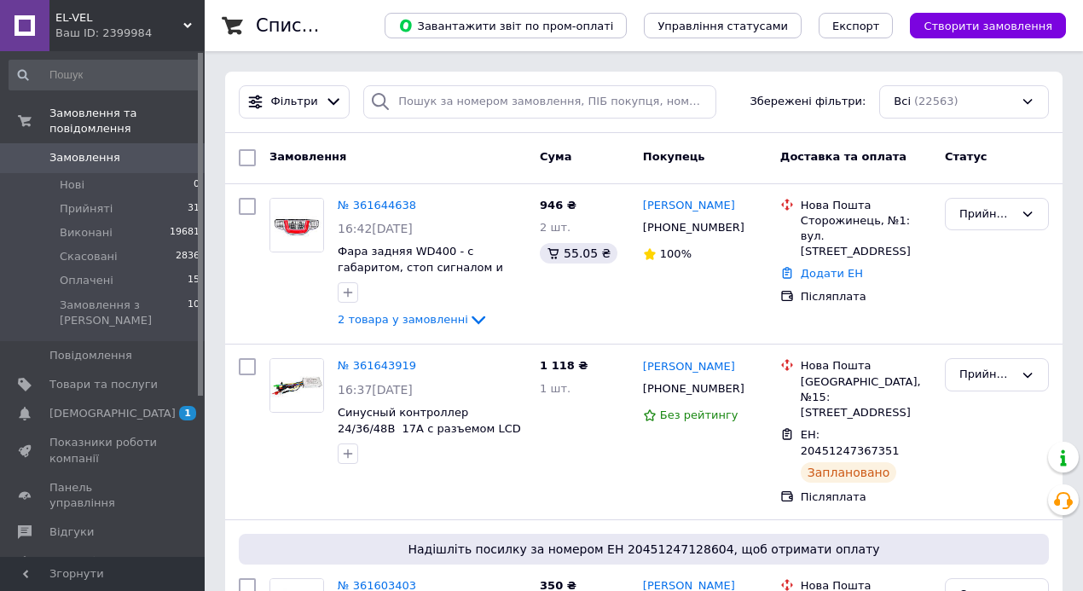
scroll to position [11664, 0]
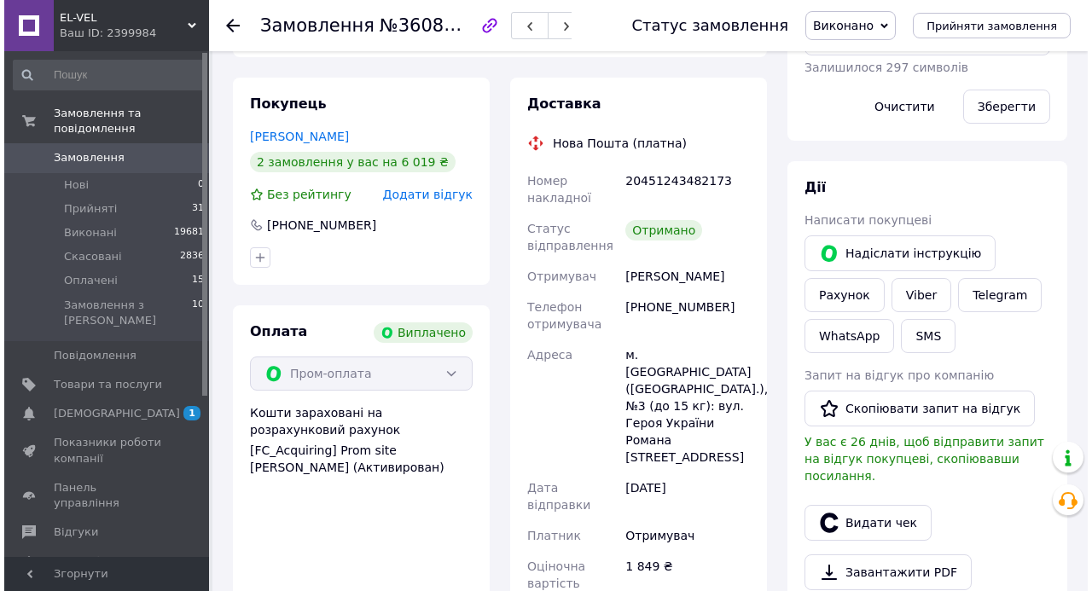
scroll to position [341, 0]
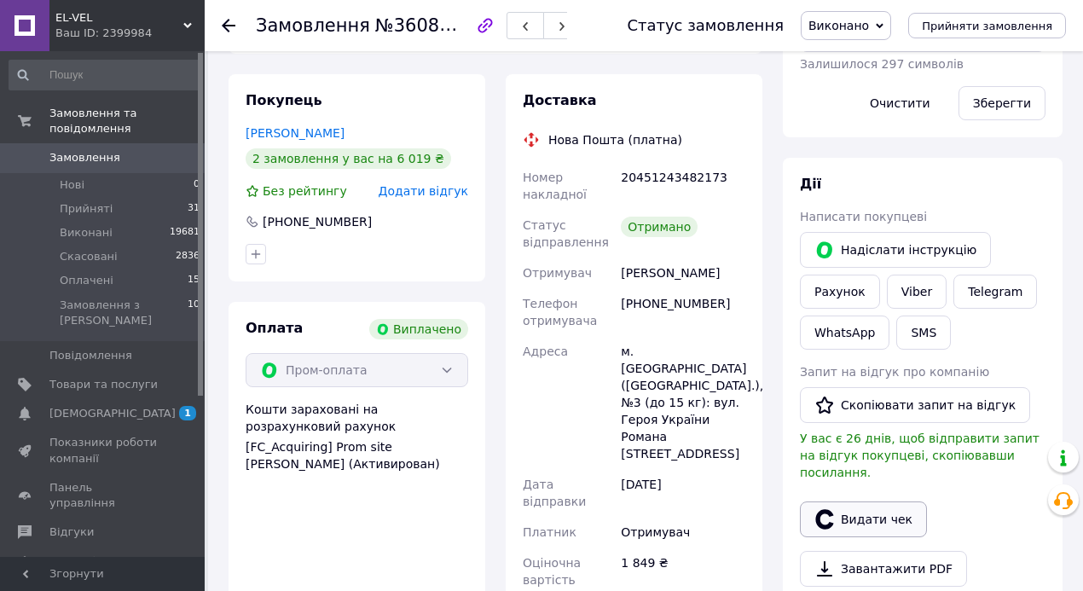
click at [883, 502] on button "Видати чек" at bounding box center [863, 520] width 127 height 36
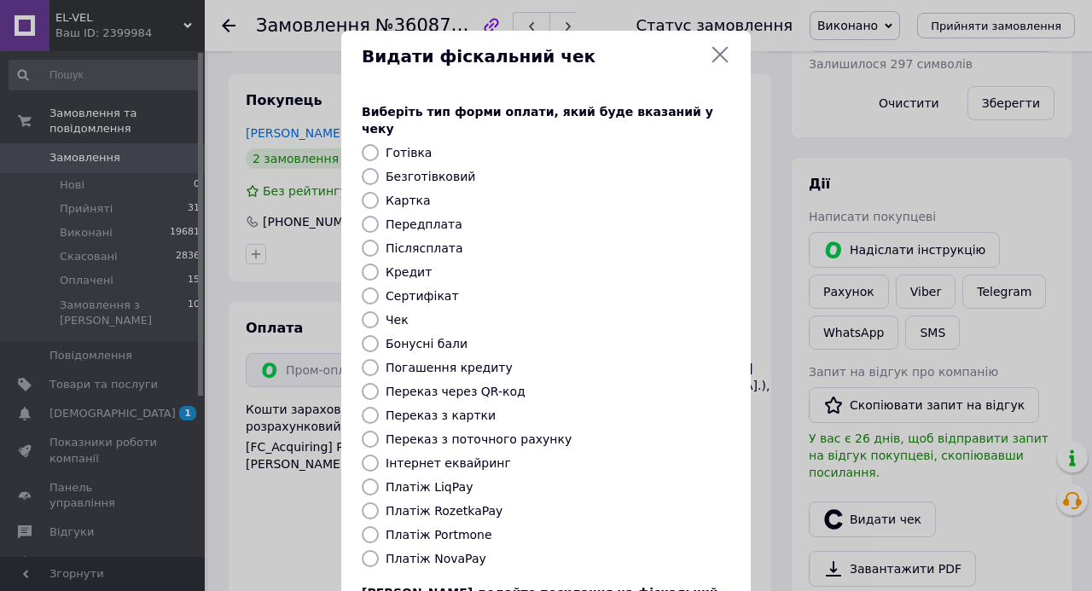
click at [365, 455] on input "Інтернет еквайринг" at bounding box center [370, 463] width 17 height 17
radio input "true"
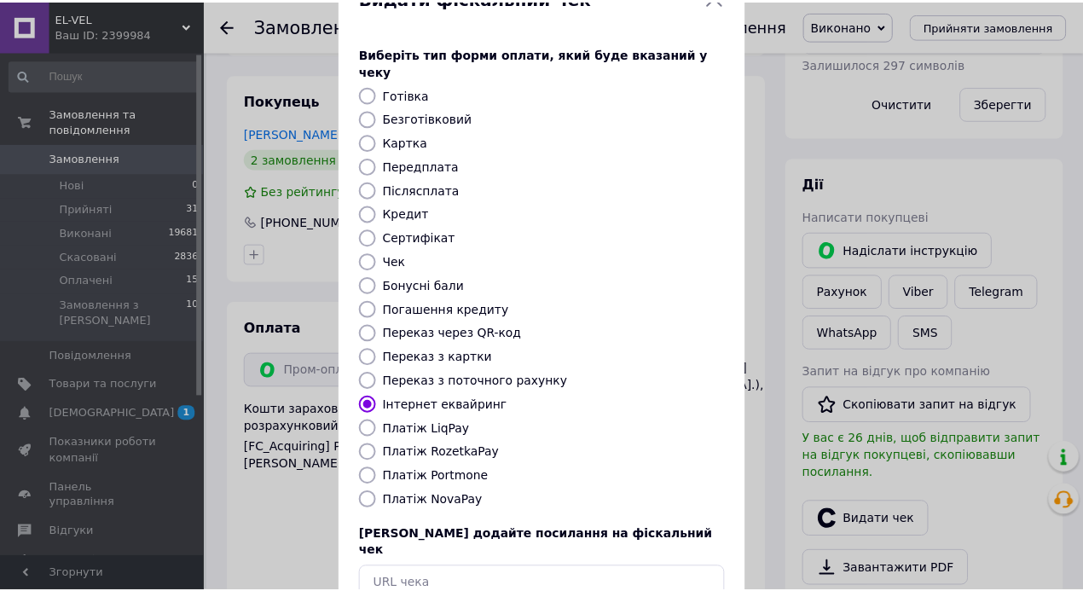
scroll to position [113, 0]
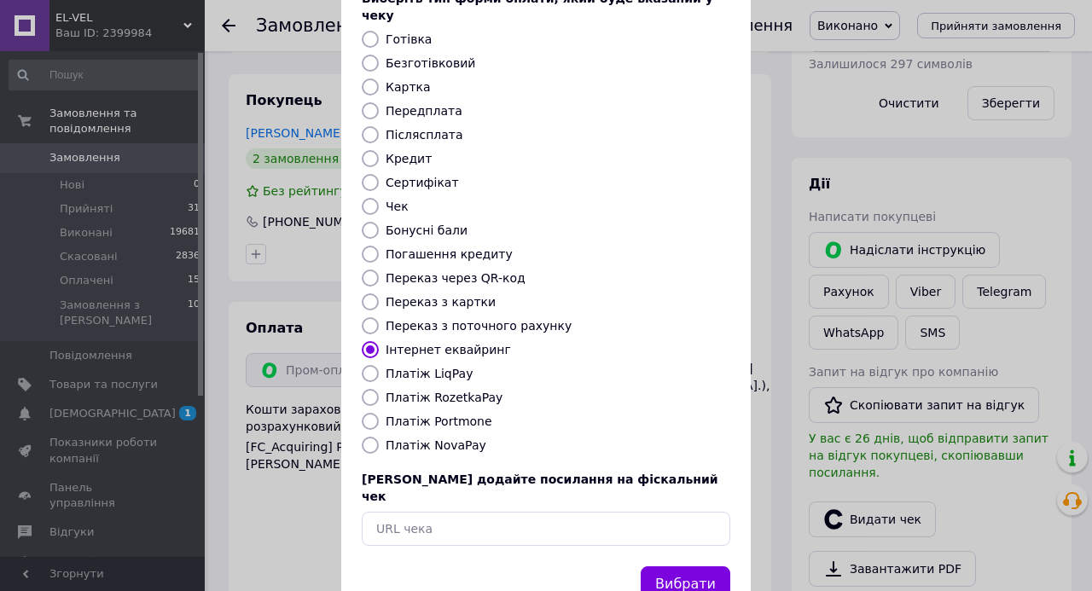
click at [687, 566] on button "Вибрати" at bounding box center [686, 584] width 90 height 37
